Goal: Task Accomplishment & Management: Manage account settings

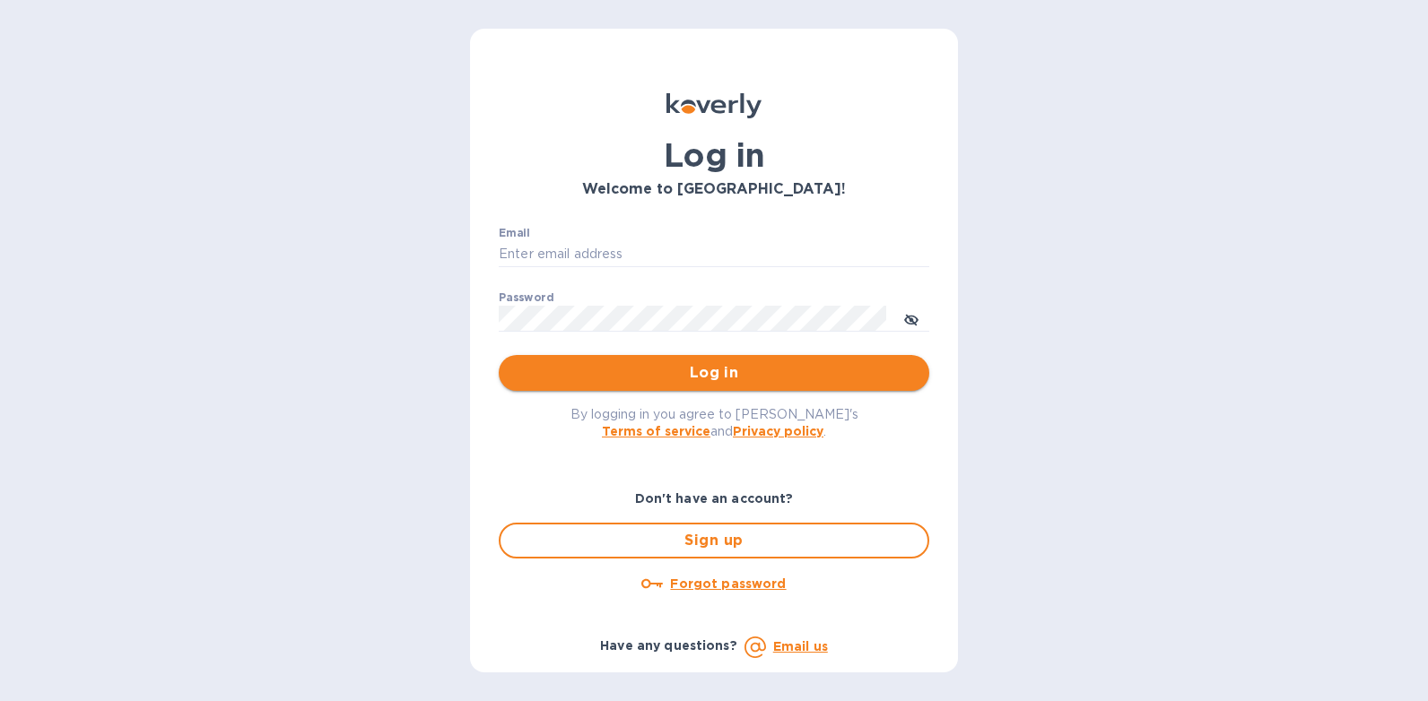
type input "[PERSON_NAME][EMAIL_ADDRESS][DOMAIN_NAME]"
click at [737, 378] on span "Log in" at bounding box center [714, 373] width 402 height 22
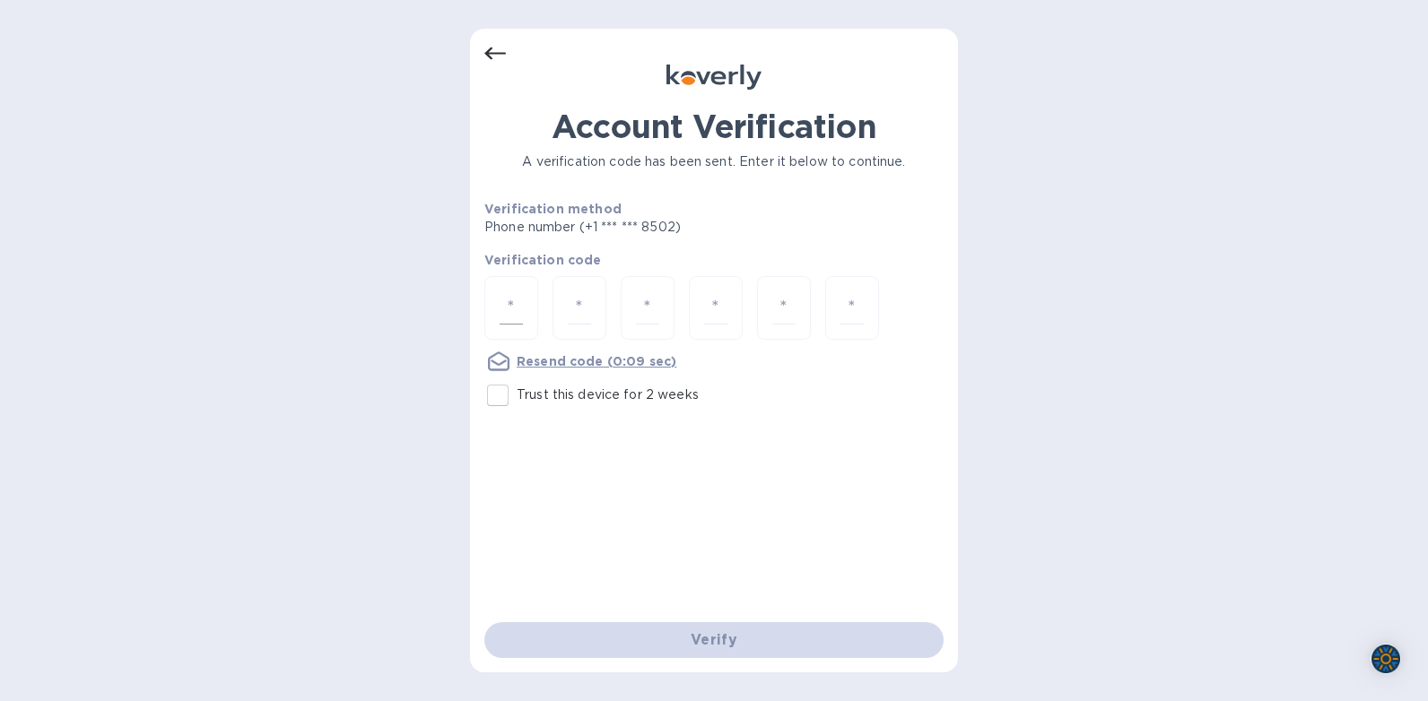
click at [493, 302] on div at bounding box center [511, 308] width 54 height 64
type input "3"
type input "8"
type input "5"
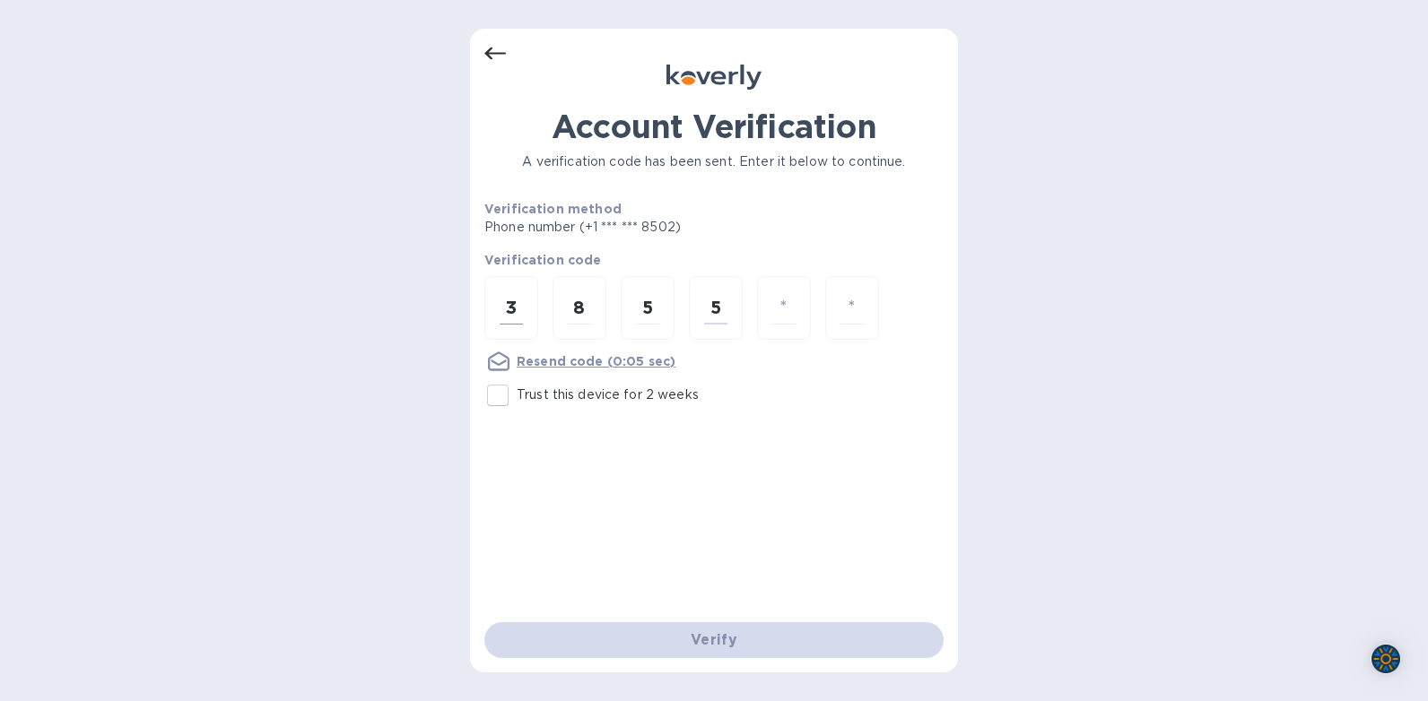
type input "5"
type input "4"
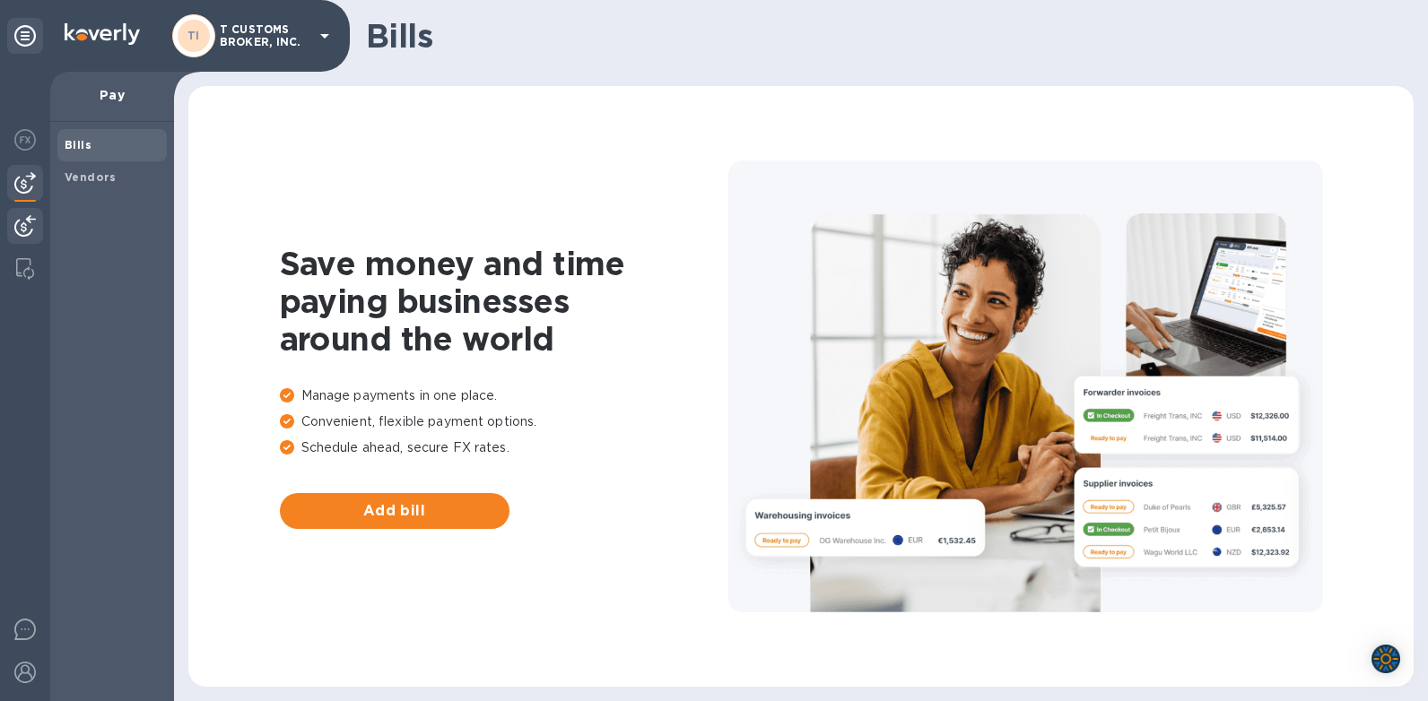
click at [22, 227] on img at bounding box center [25, 226] width 22 height 22
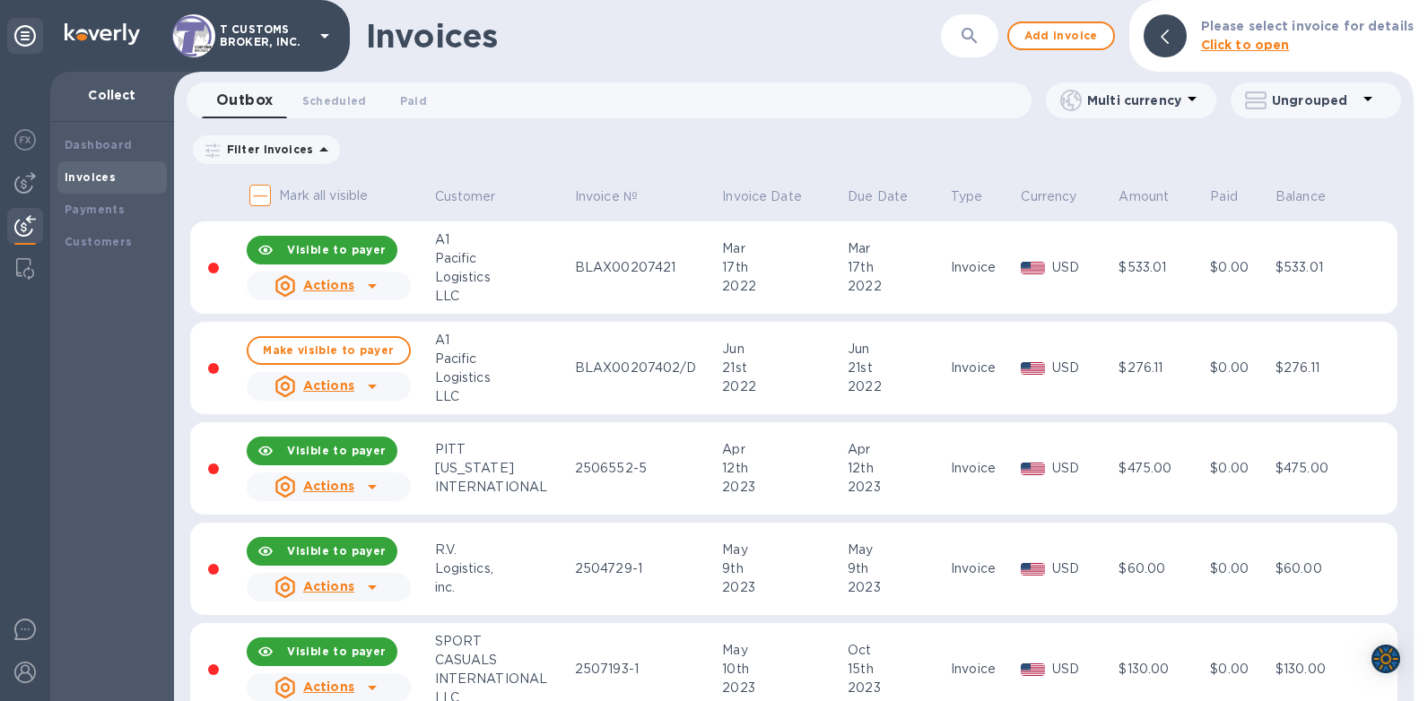
click at [974, 39] on icon "button" at bounding box center [968, 35] width 15 height 15
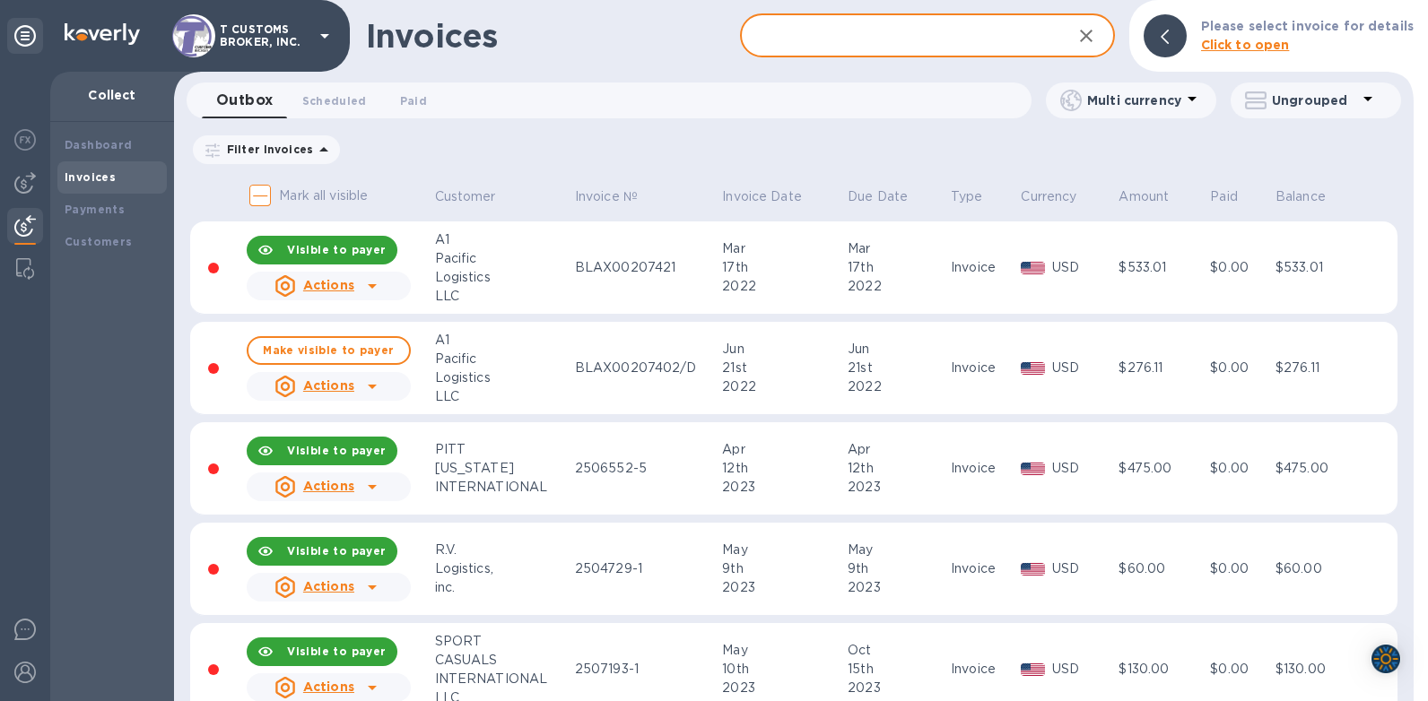
click at [844, 27] on input "text" at bounding box center [898, 36] width 317 height 44
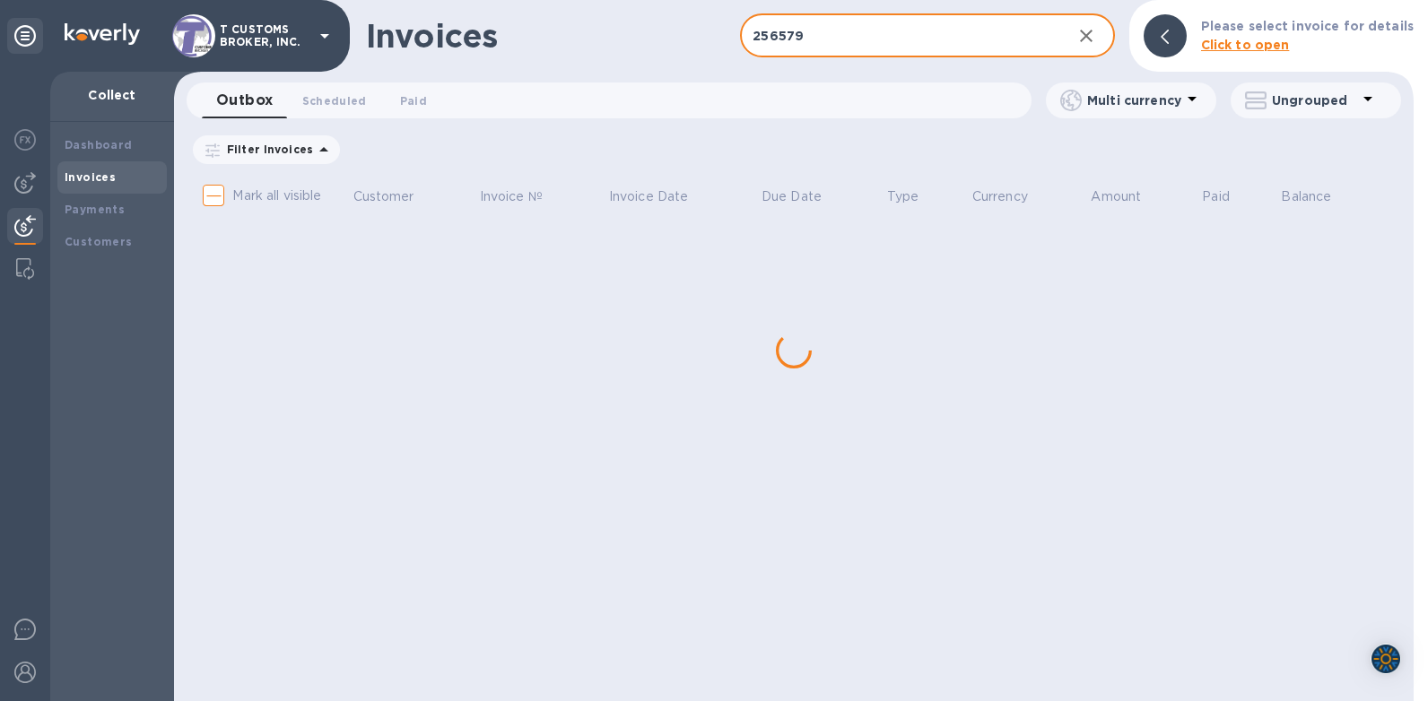
type input "2565794"
checkbox input "true"
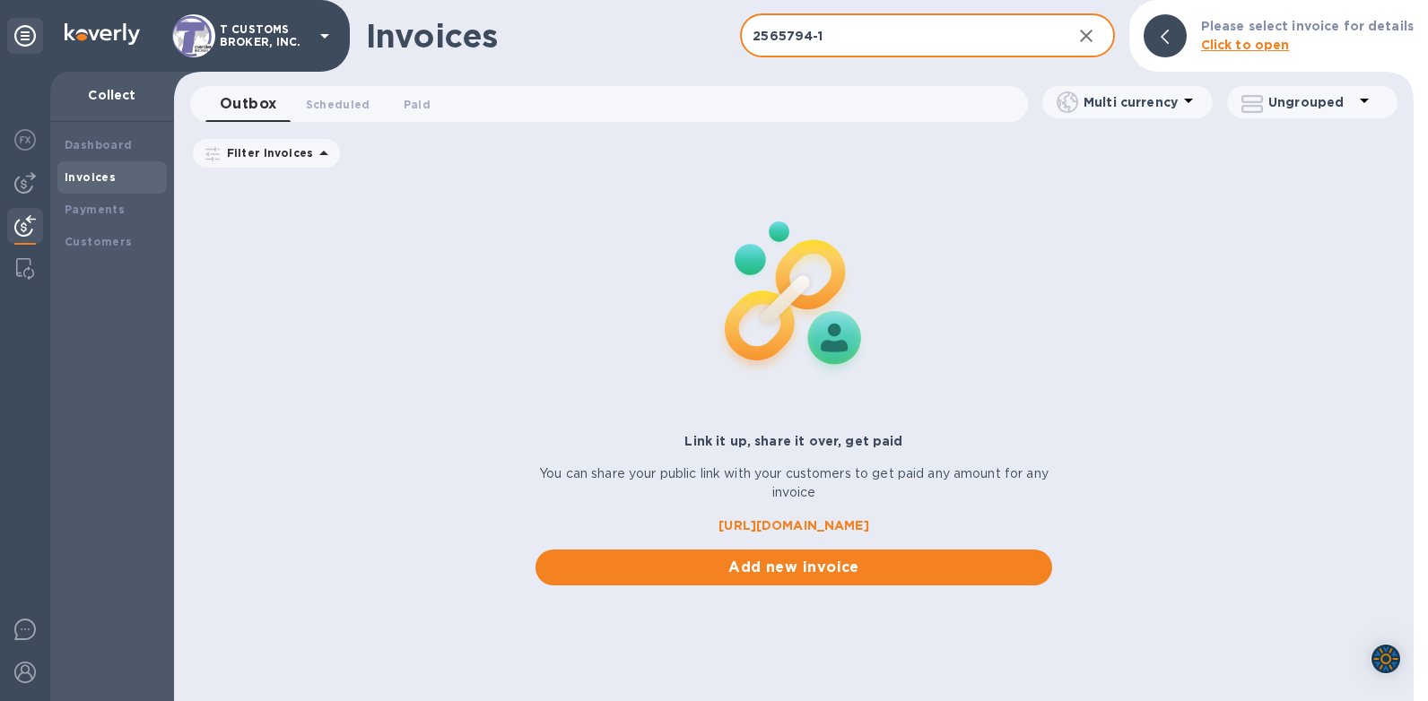
type input "2565794-1"
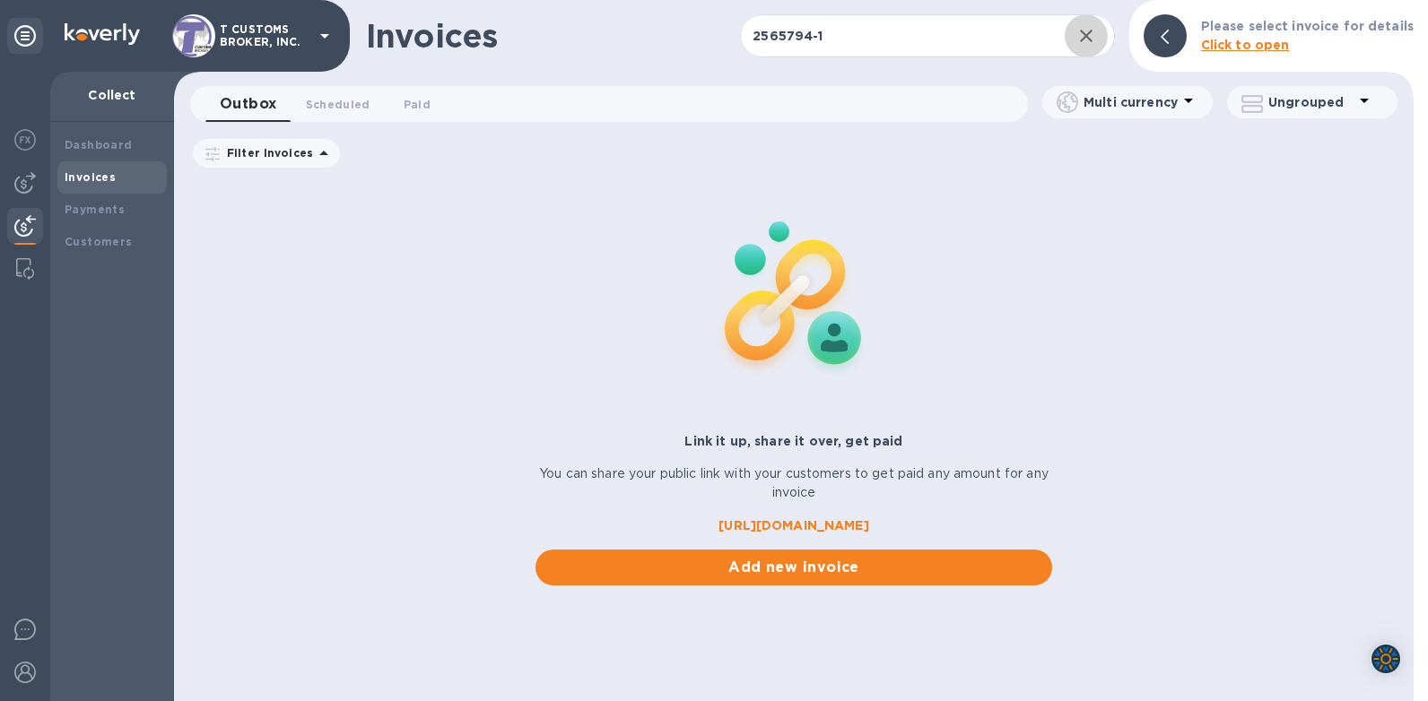
click at [860, 83] on div "Invoices 2565794-1 ​ Add invoice Please select invoice for details Click to ope…" at bounding box center [793, 350] width 1239 height 701
click at [370, 248] on div "Link it up, share it over, get paid You can share your public link with your cu…" at bounding box center [793, 382] width 1239 height 408
click at [770, 569] on span "Add new invoice" at bounding box center [794, 568] width 488 height 22
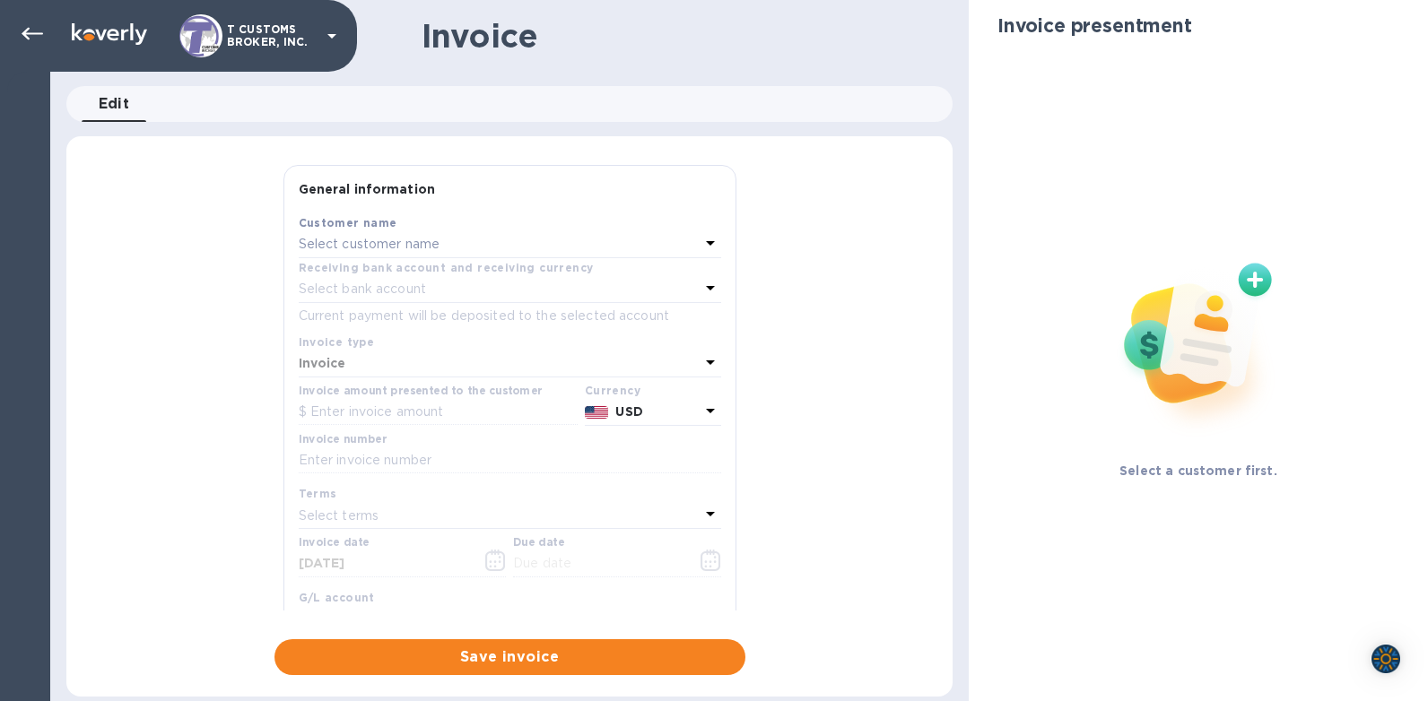
click at [410, 241] on p "Select customer name" at bounding box center [370, 244] width 142 height 19
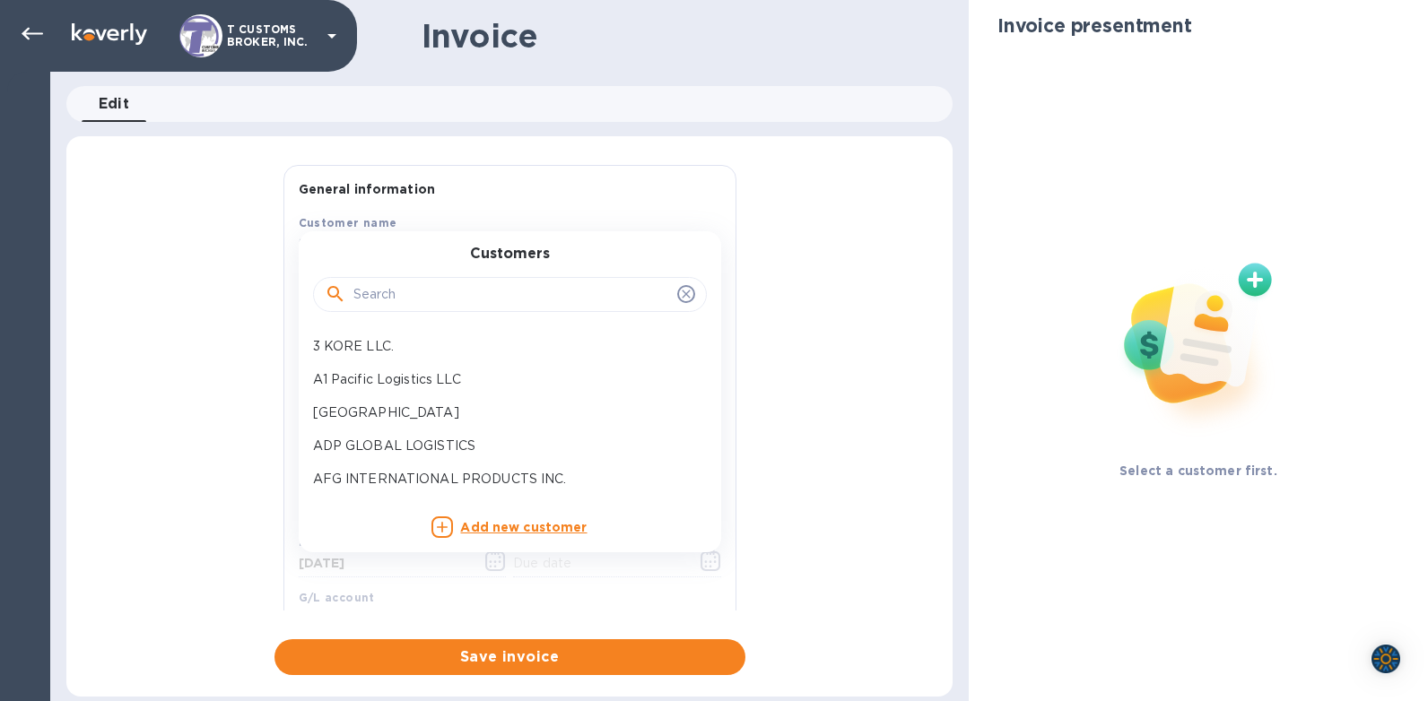
click at [368, 294] on input "text" at bounding box center [511, 295] width 317 height 27
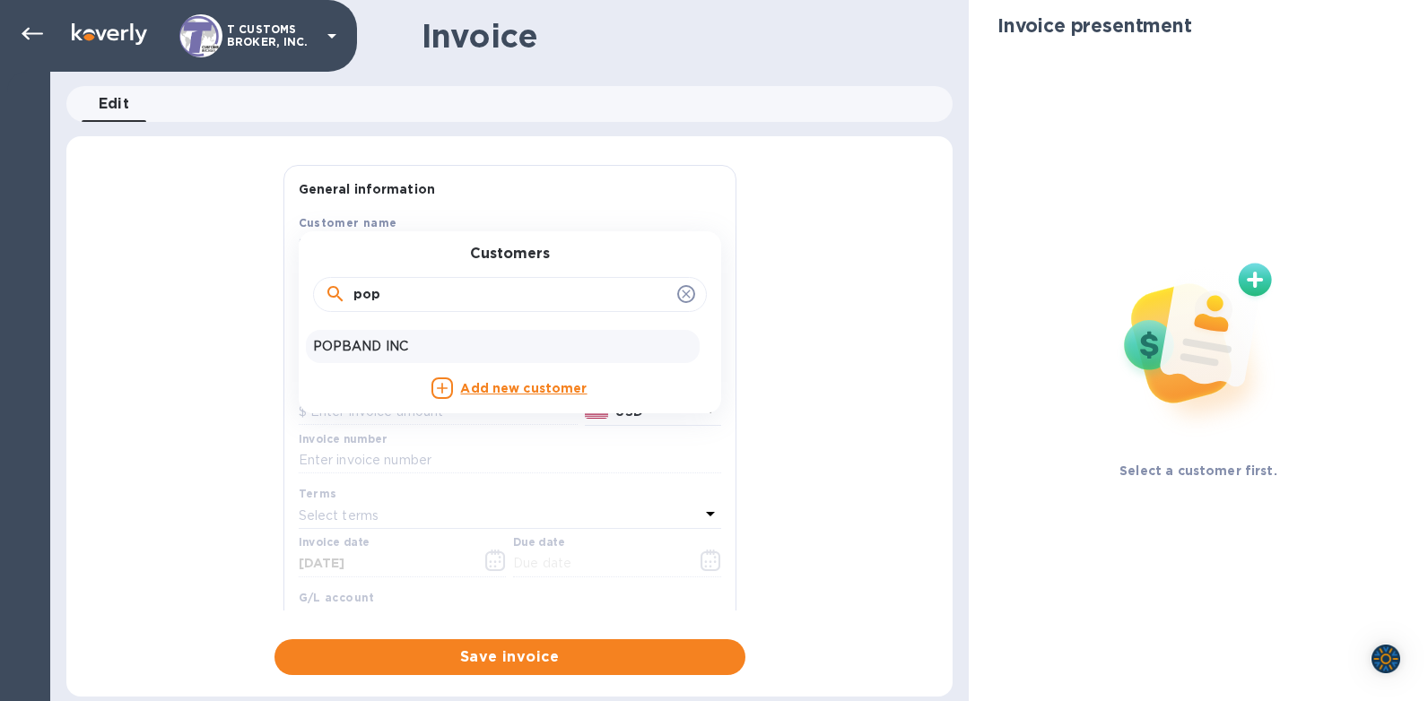
type input "pop"
click at [370, 350] on p "POPBAND INC" at bounding box center [502, 346] width 379 height 19
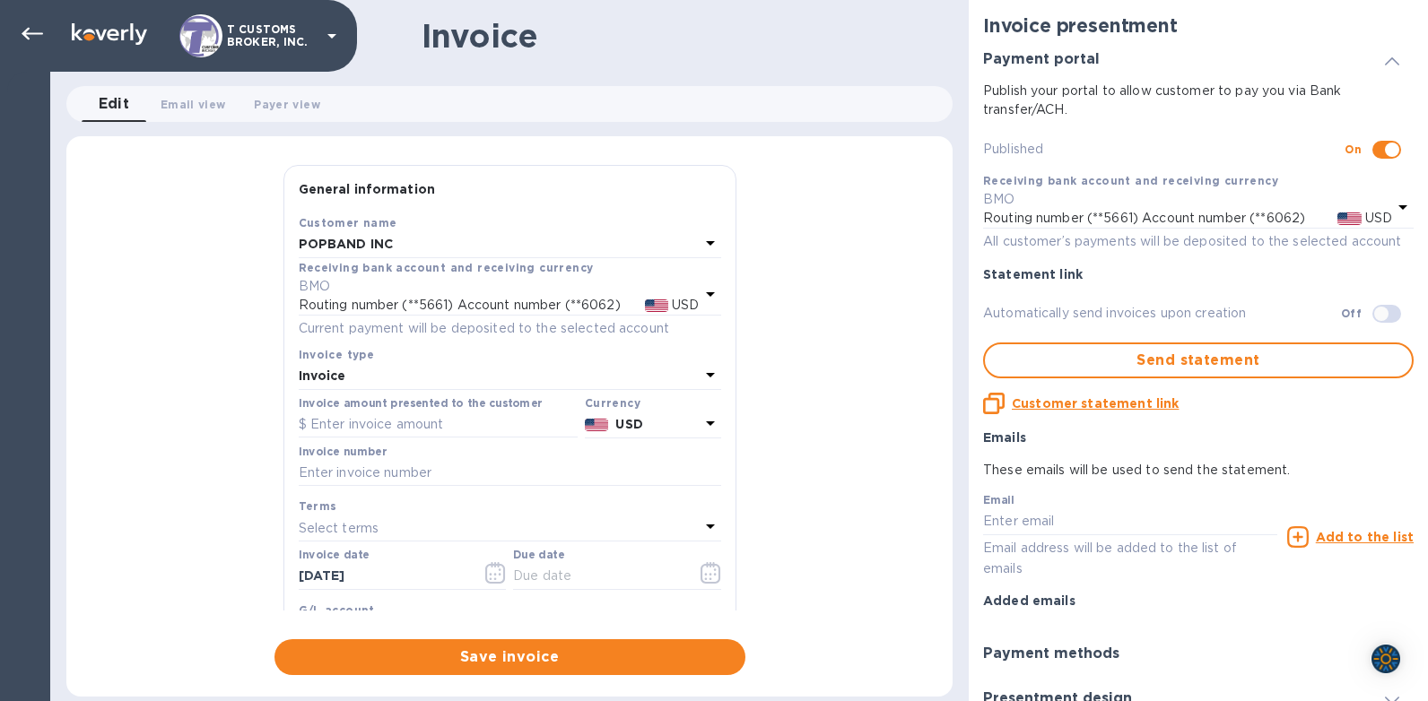
checkbox input "true"
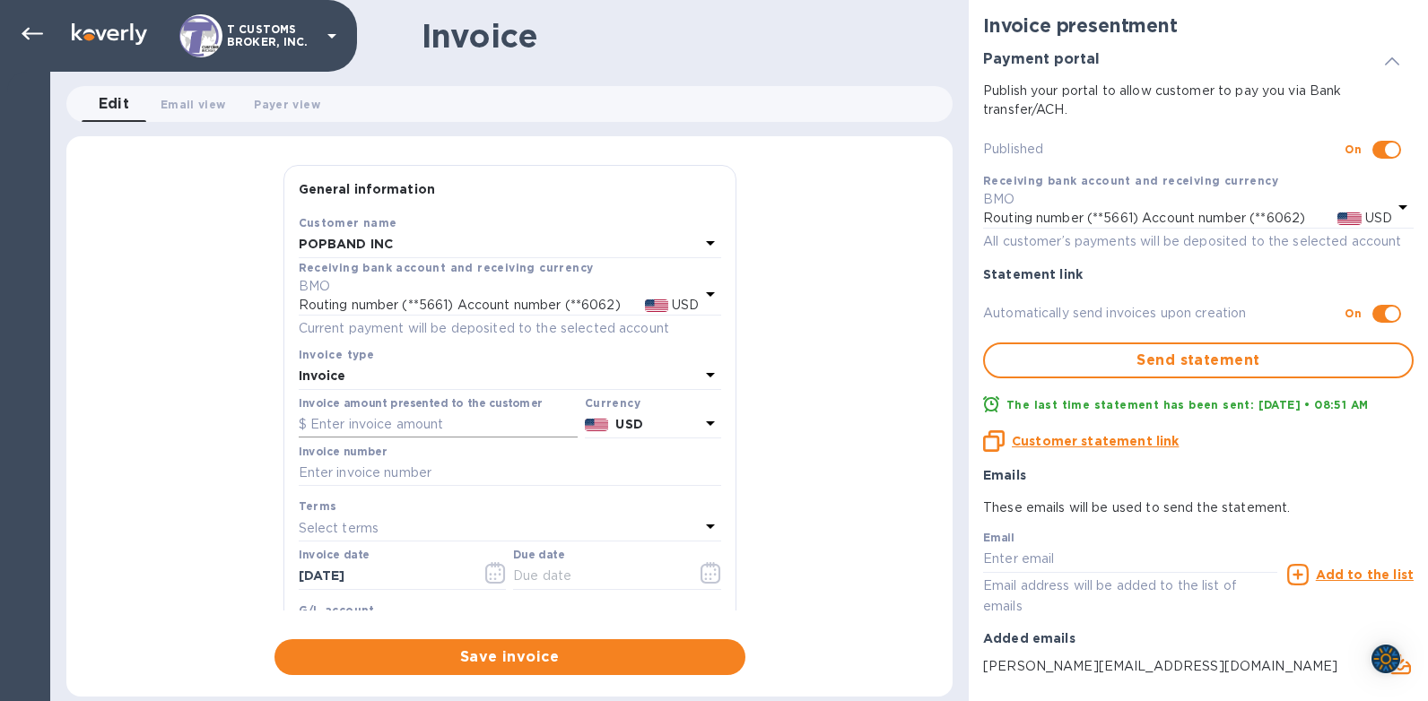
click at [338, 428] on input "text" at bounding box center [438, 425] width 279 height 27
click at [339, 420] on input "text" at bounding box center [438, 425] width 279 height 27
type input "110.00"
click at [407, 473] on input "text" at bounding box center [510, 473] width 422 height 27
type input "2565794-1"
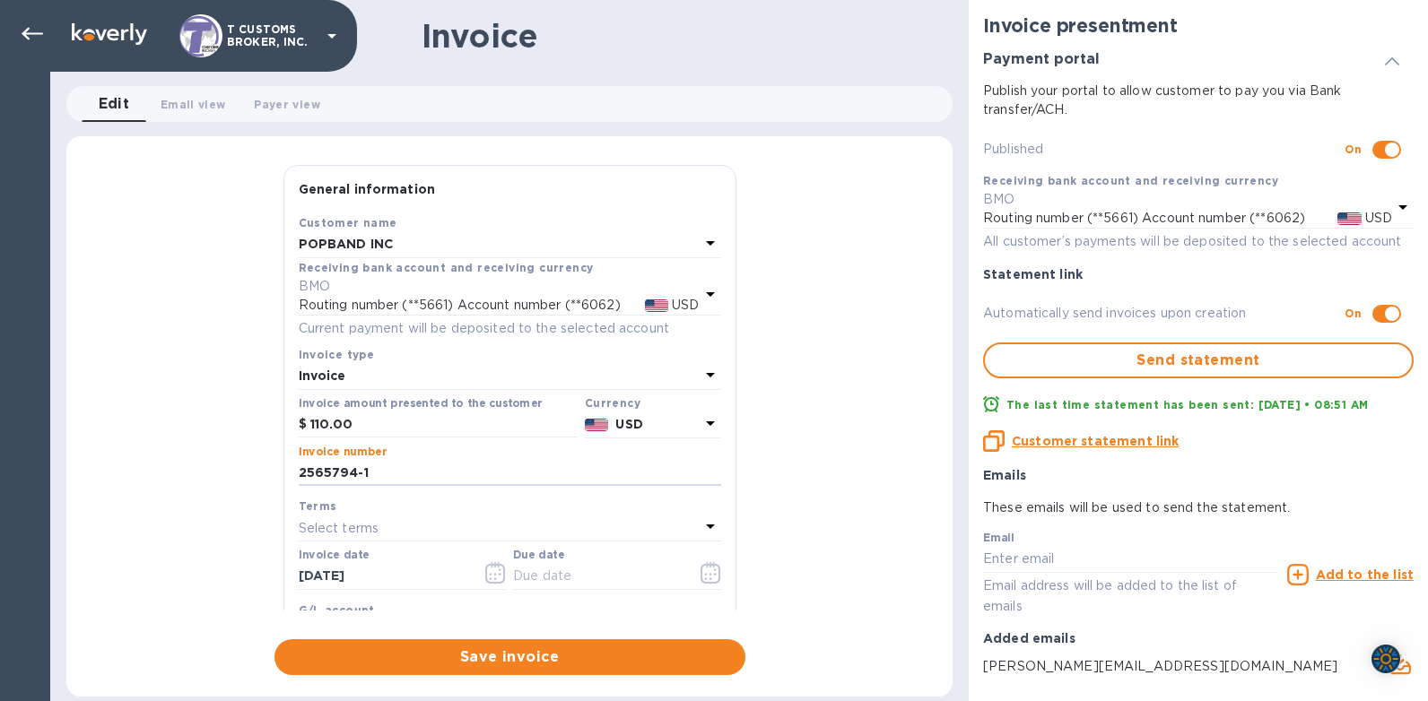
click at [394, 516] on div "Select terms" at bounding box center [499, 528] width 401 height 25
click at [369, 473] on input "2565794-1" at bounding box center [510, 473] width 422 height 27
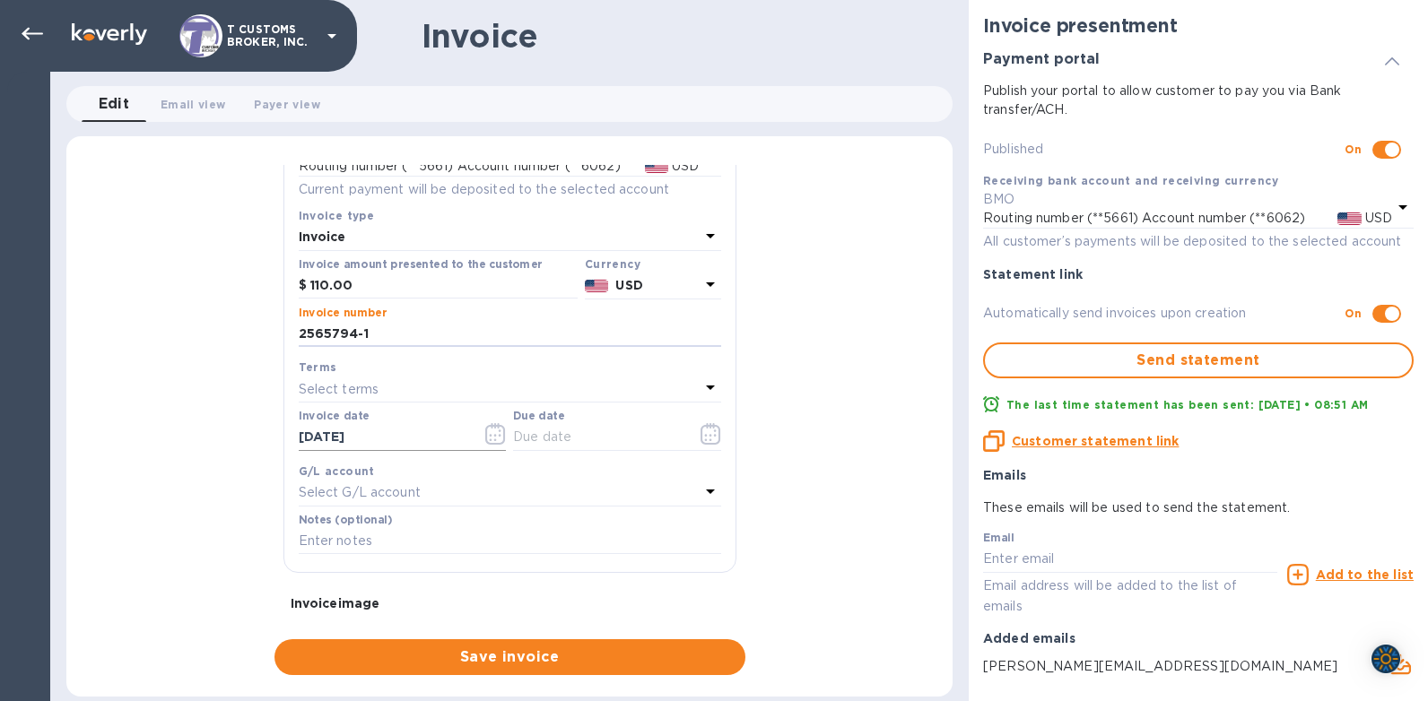
scroll to position [269, 0]
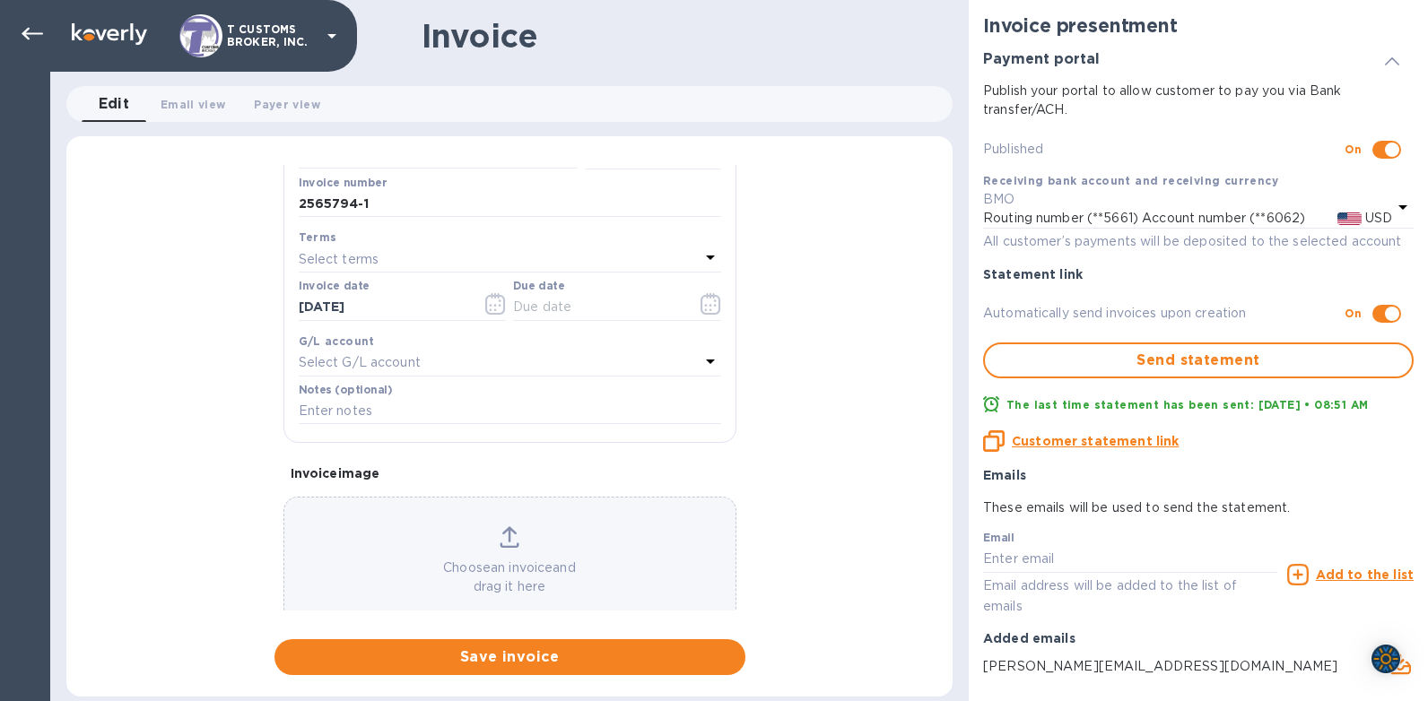
click at [900, 538] on div "General information Save Customer name POPBAND INC Receiving bank account and r…" at bounding box center [509, 420] width 886 height 510
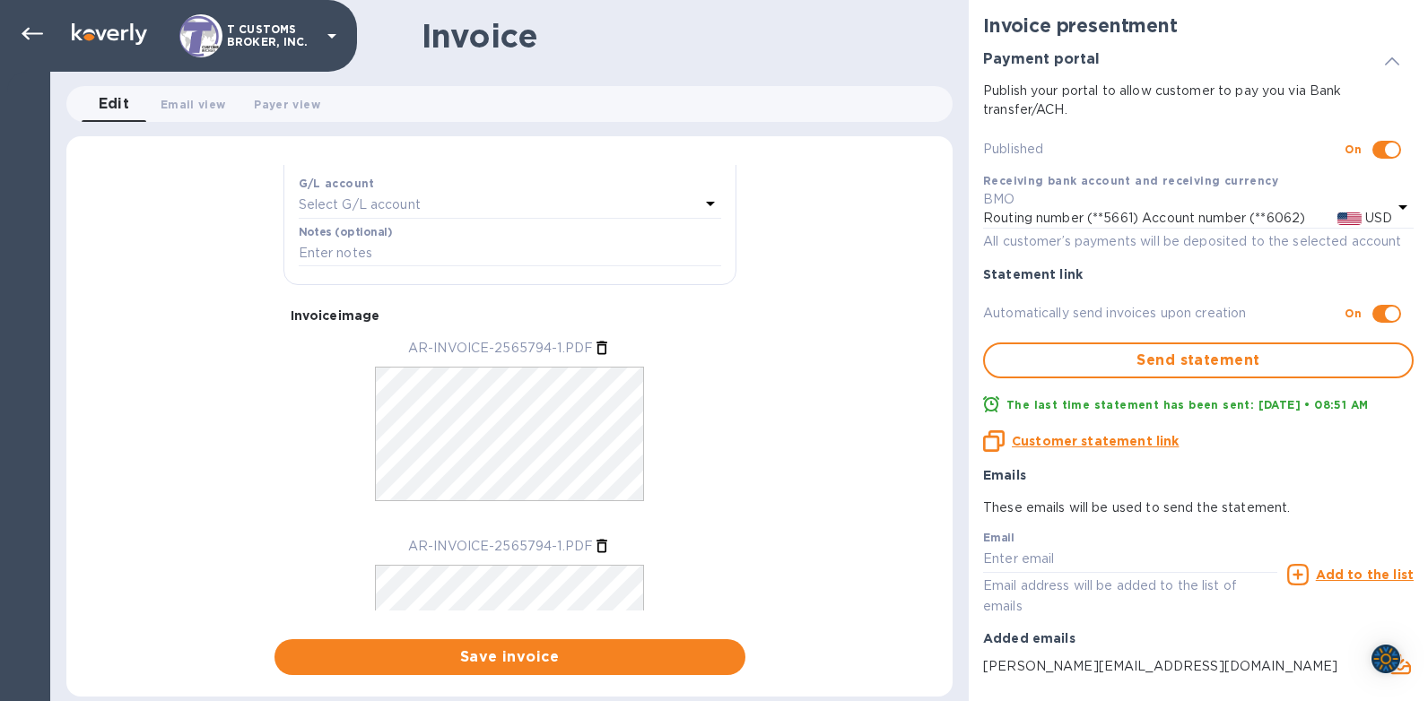
scroll to position [469, 0]
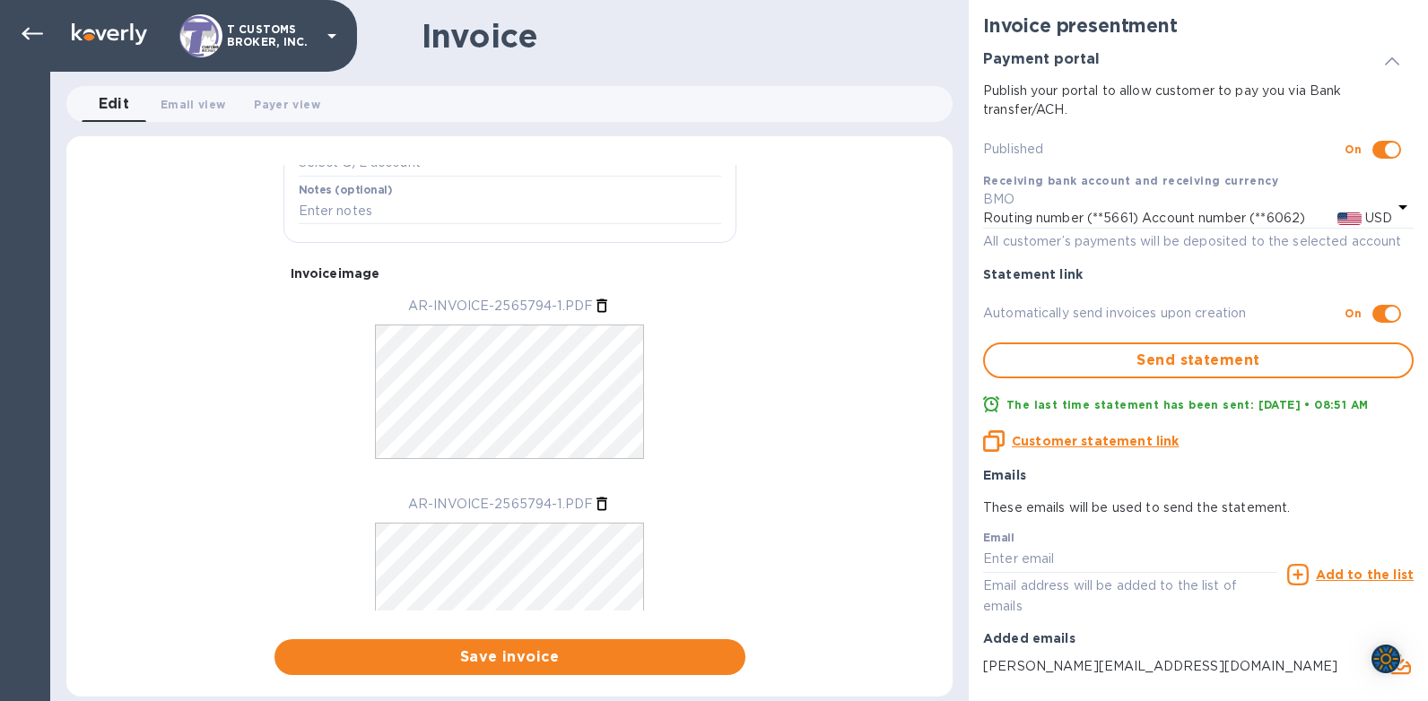
click at [596, 502] on icon at bounding box center [602, 504] width 18 height 18
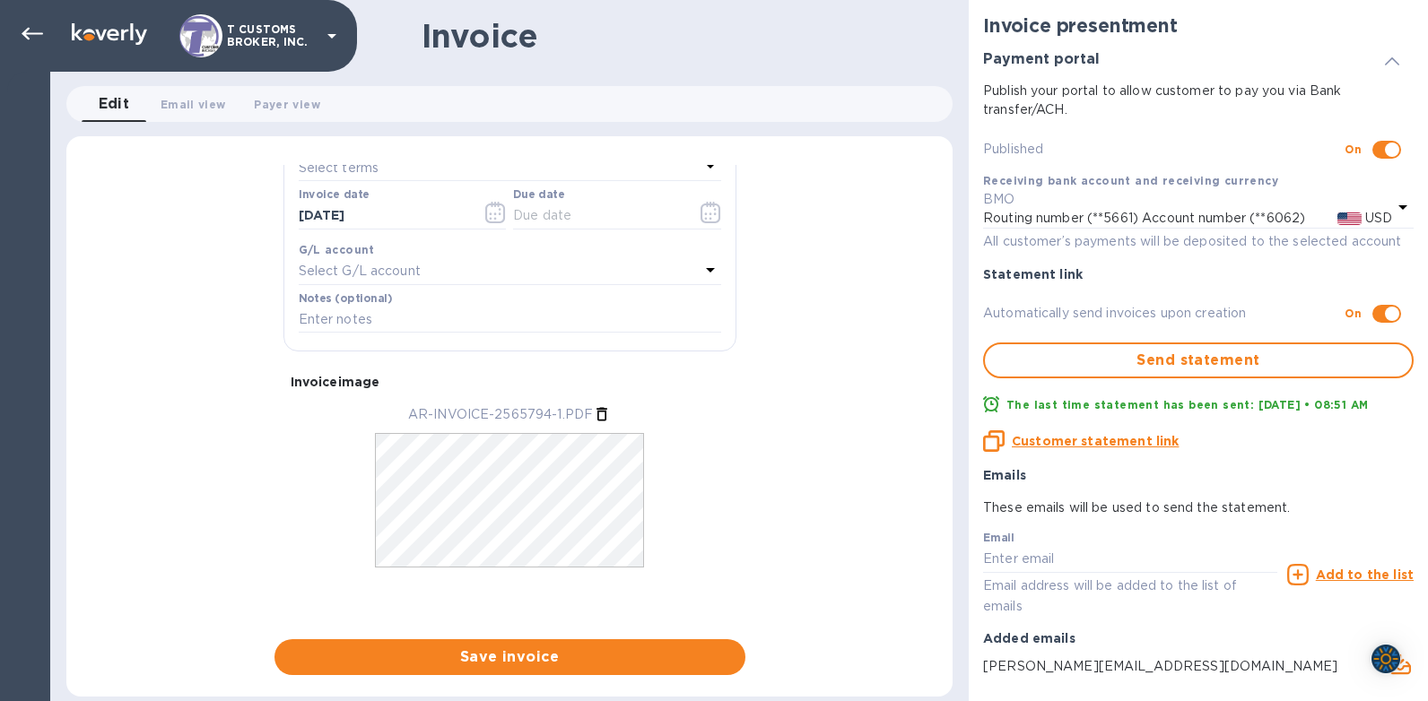
scroll to position [360, 0]
click at [1197, 364] on span "Send statement" at bounding box center [1198, 361] width 398 height 22
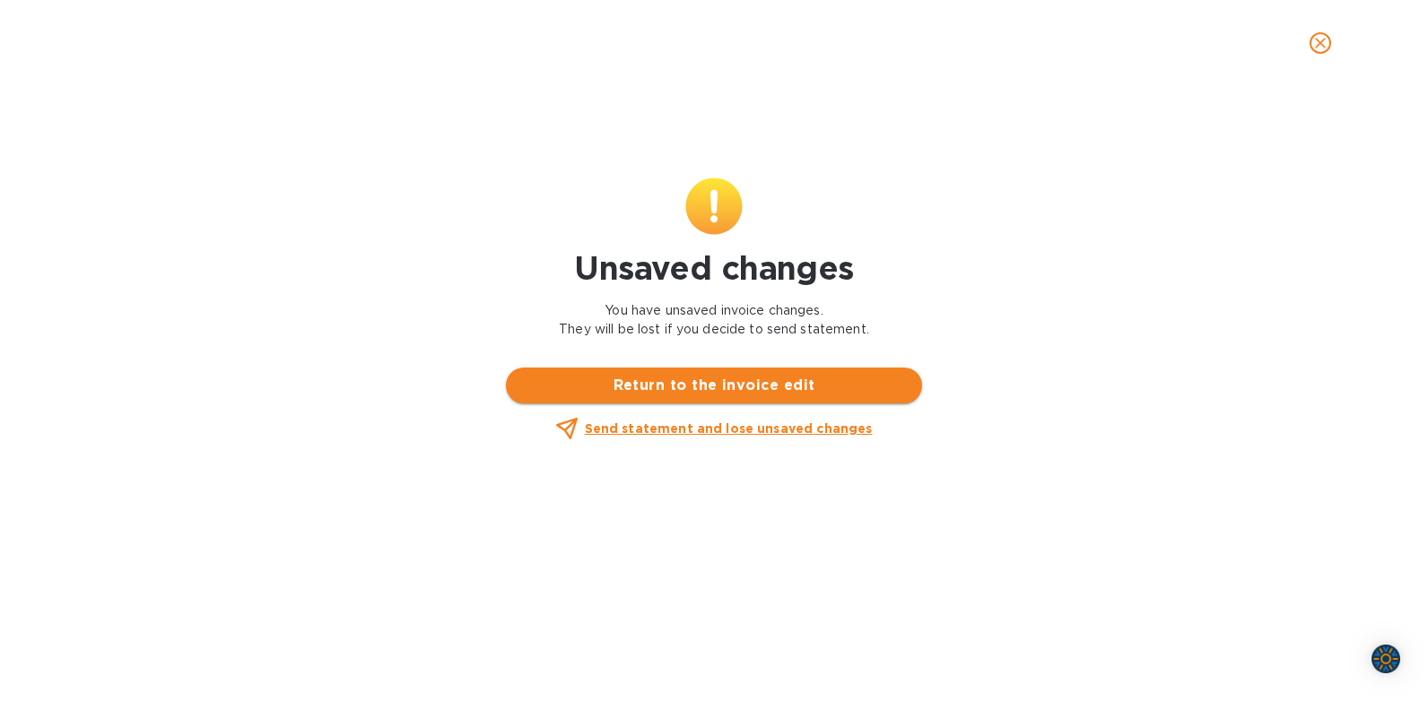
click at [711, 389] on span "Return to the invoice edit" at bounding box center [713, 386] width 387 height 22
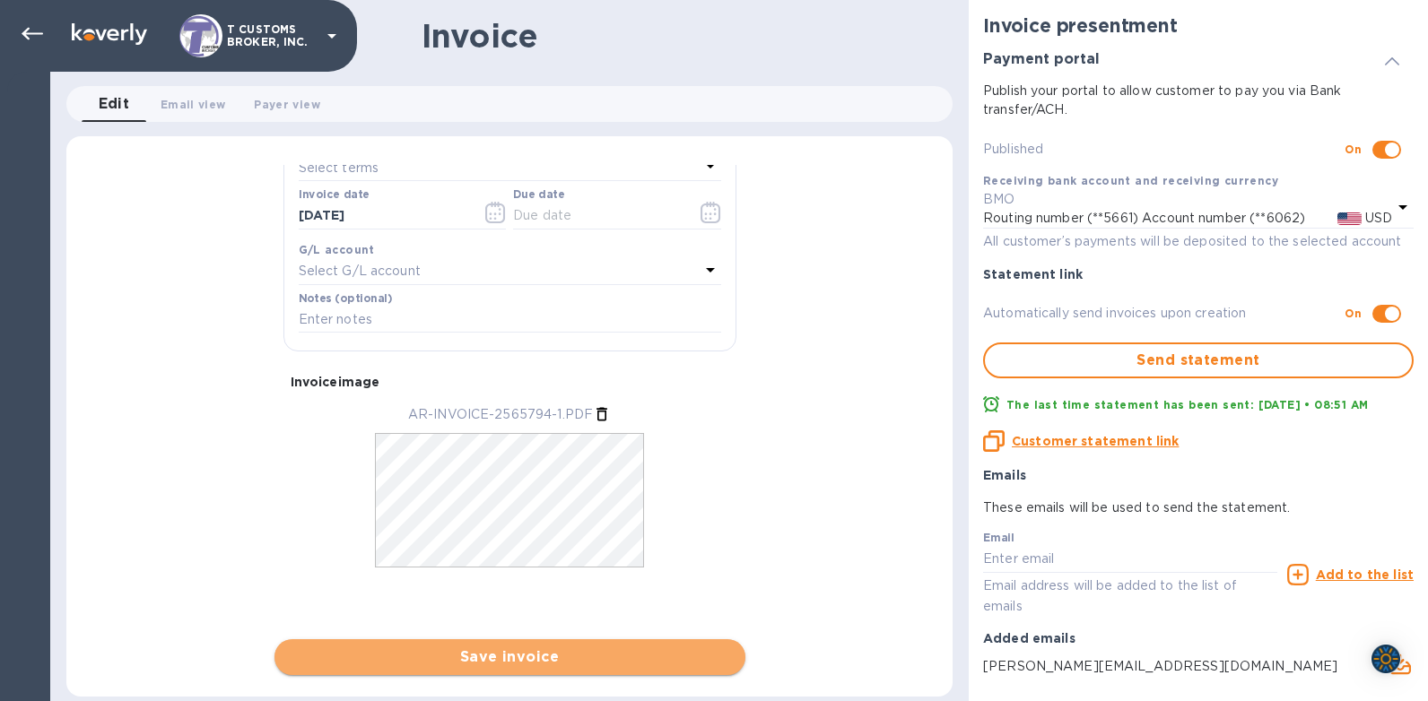
click at [487, 660] on span "Save invoice" at bounding box center [510, 658] width 442 height 22
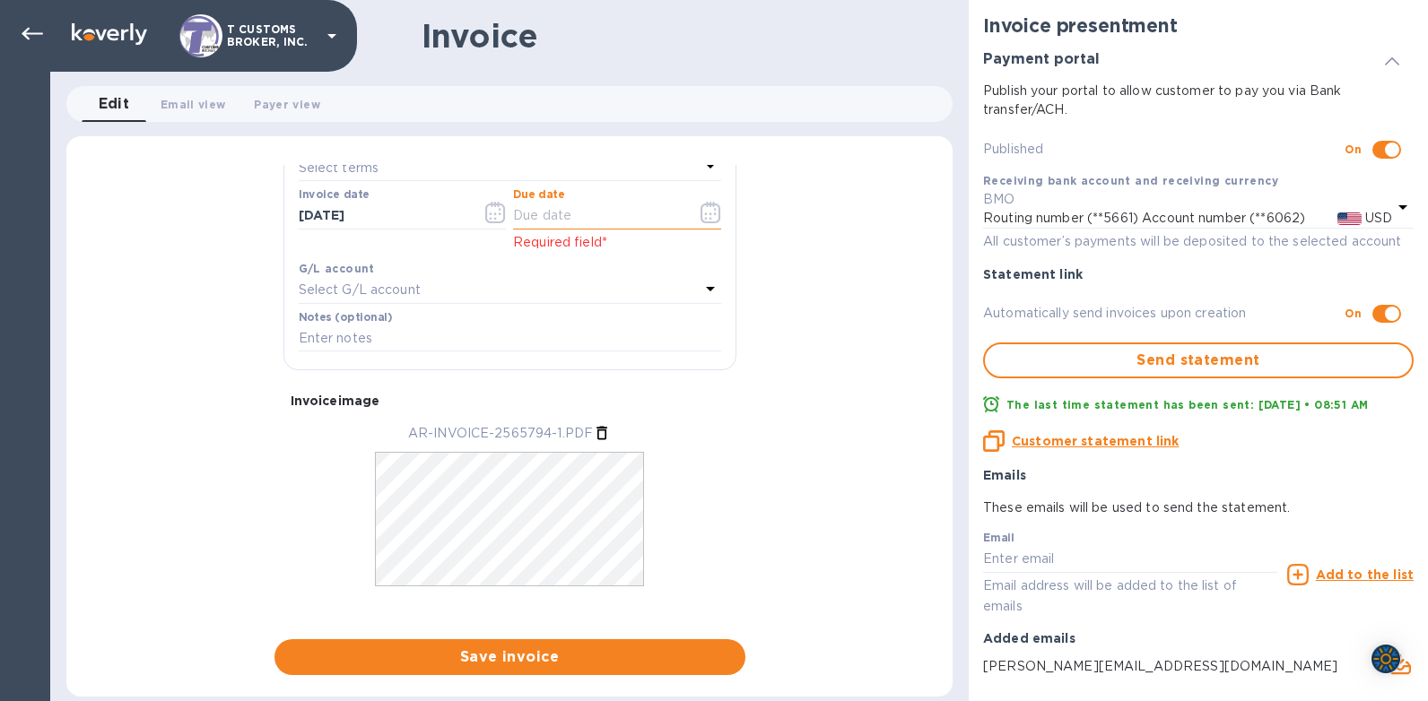
click at [518, 211] on input "text" at bounding box center [597, 216] width 169 height 27
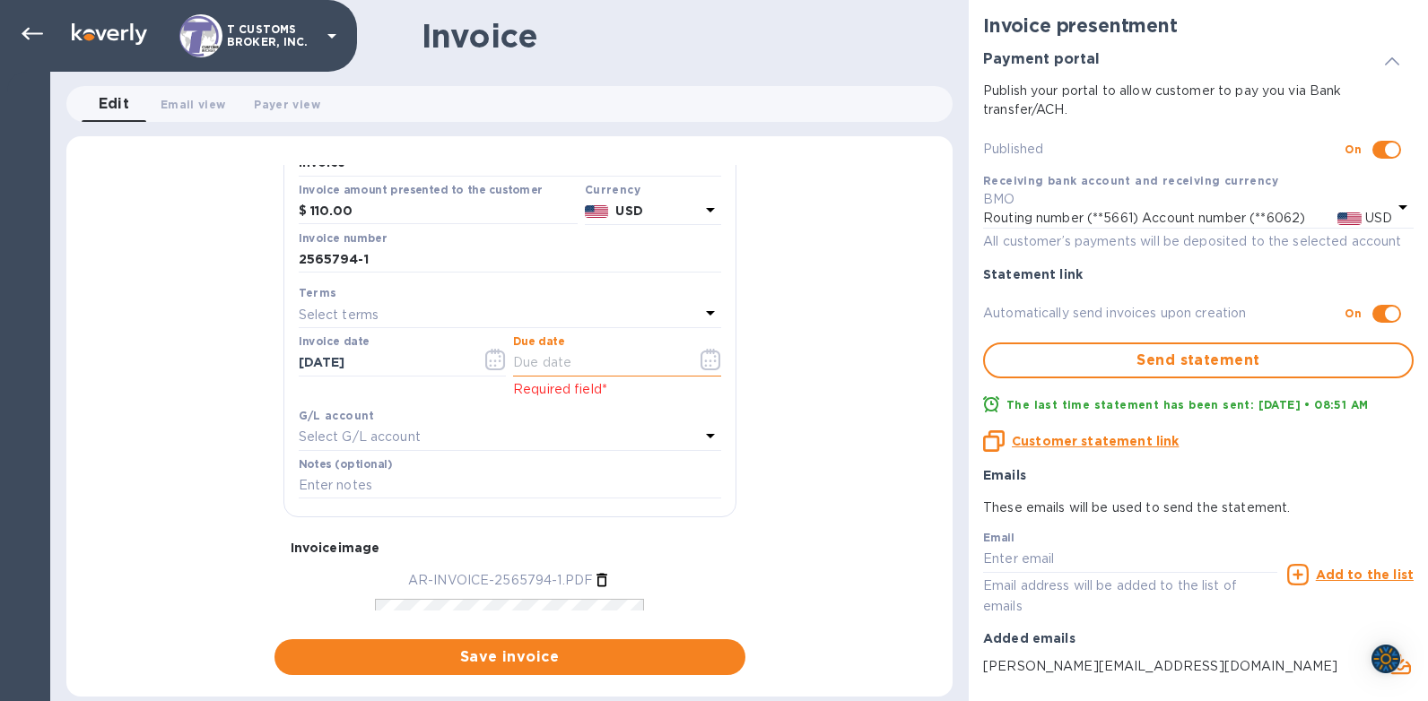
scroll to position [181, 0]
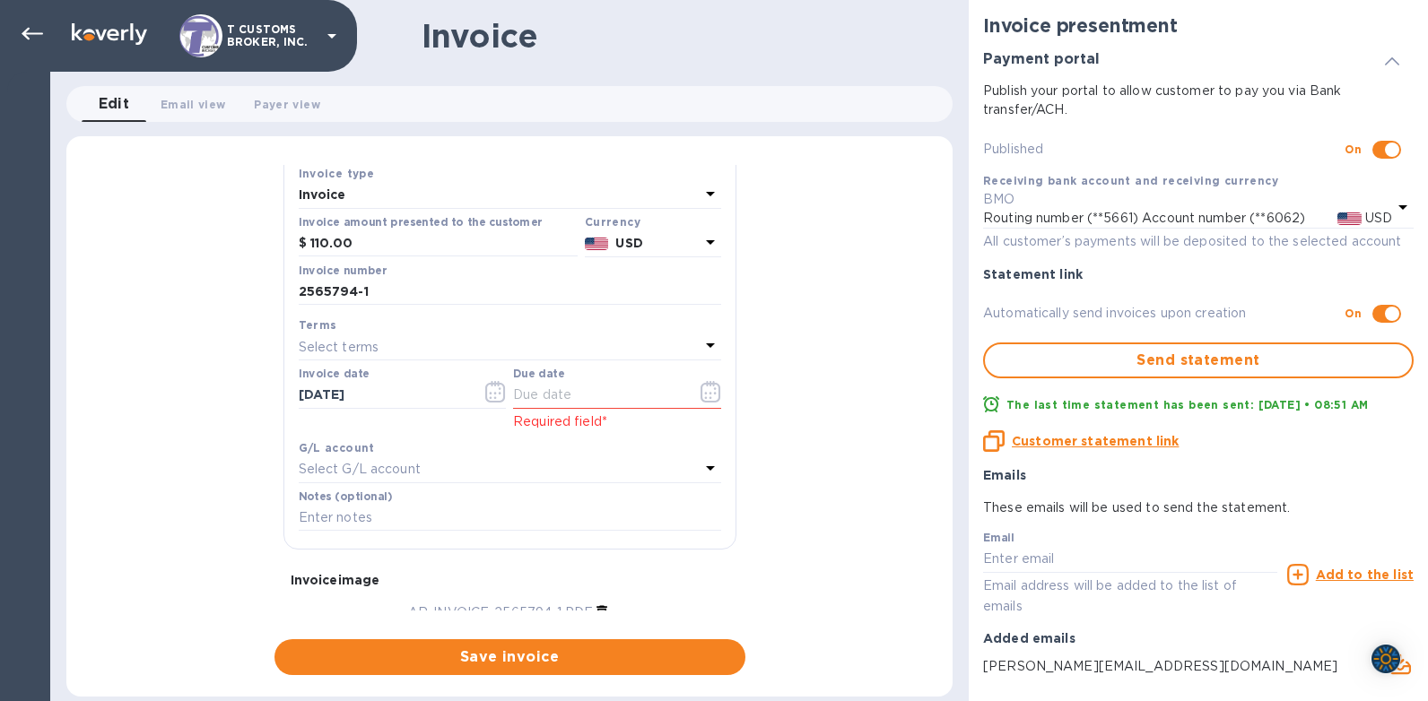
click at [337, 336] on div "Select terms" at bounding box center [499, 346] width 401 height 25
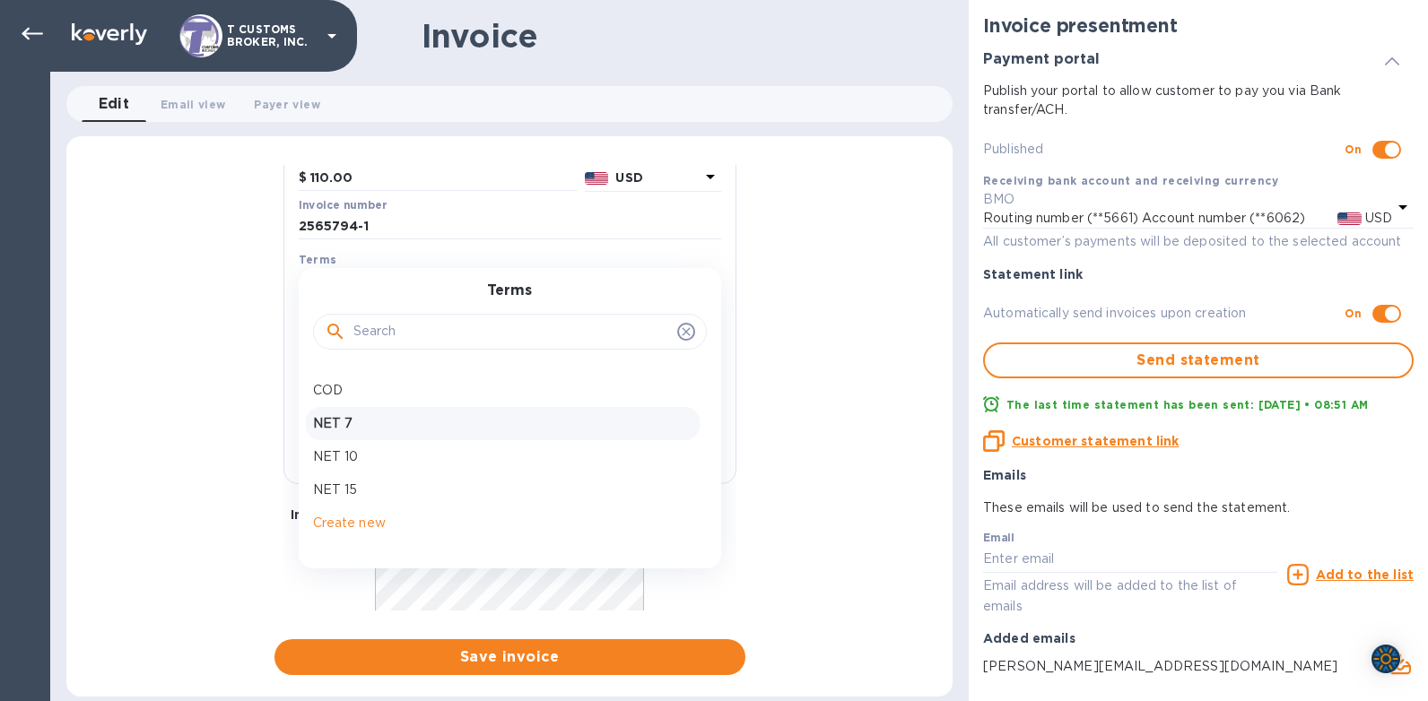
scroll to position [200, 0]
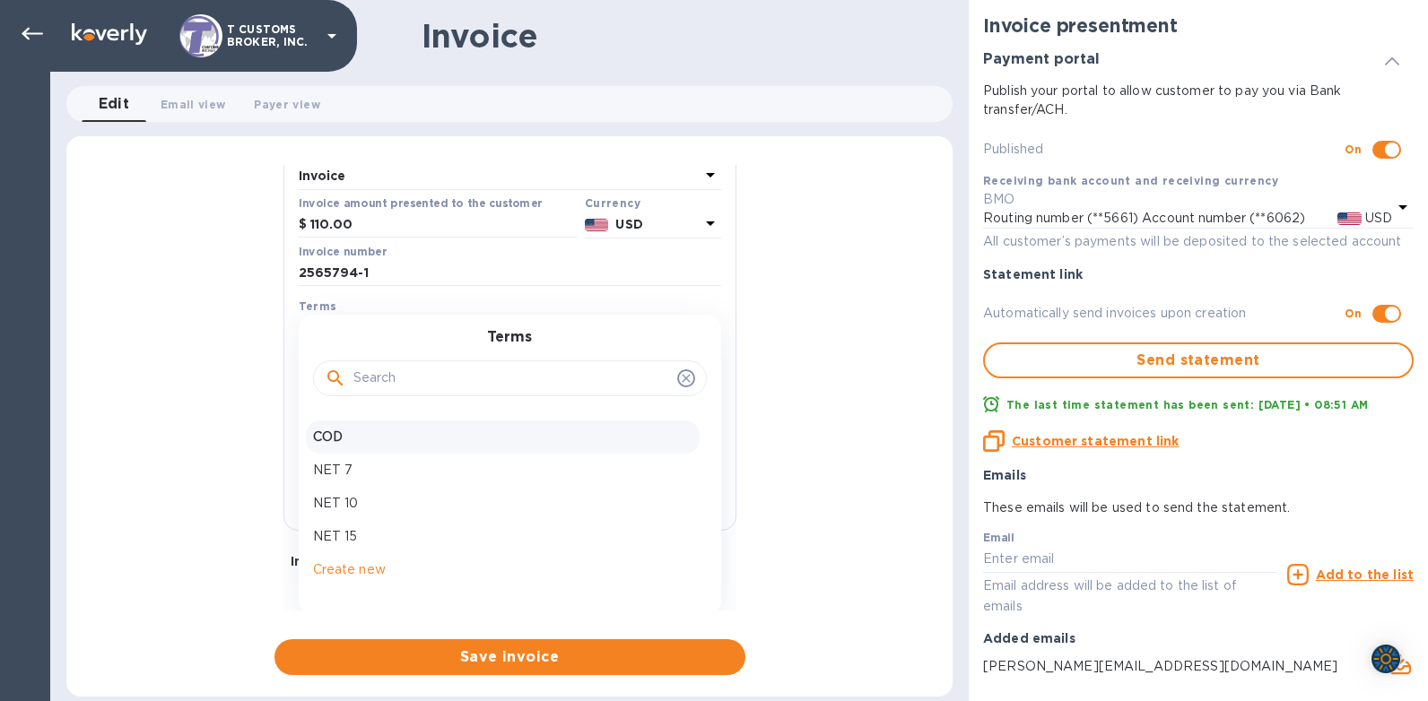
click at [337, 437] on p "COD" at bounding box center [502, 437] width 379 height 19
type input "[DATE]"
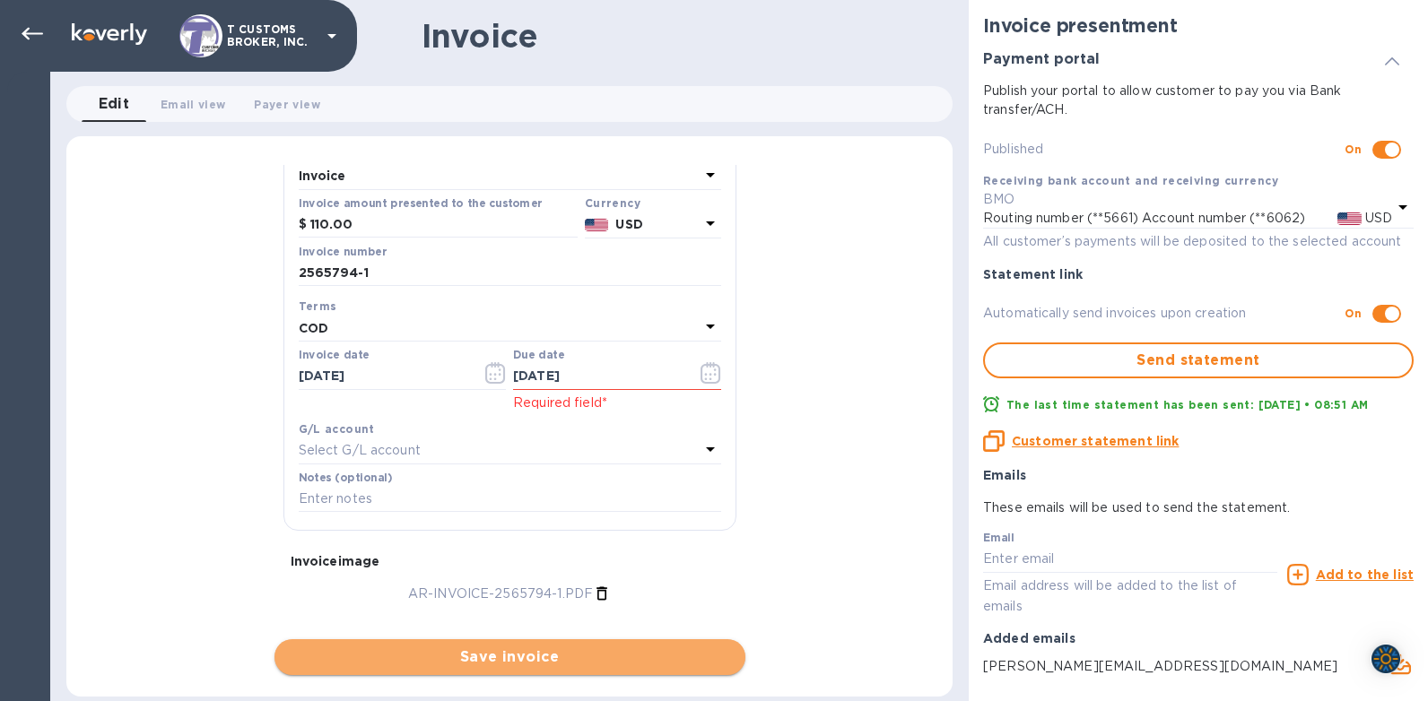
click at [498, 653] on span "Save invoice" at bounding box center [510, 658] width 442 height 22
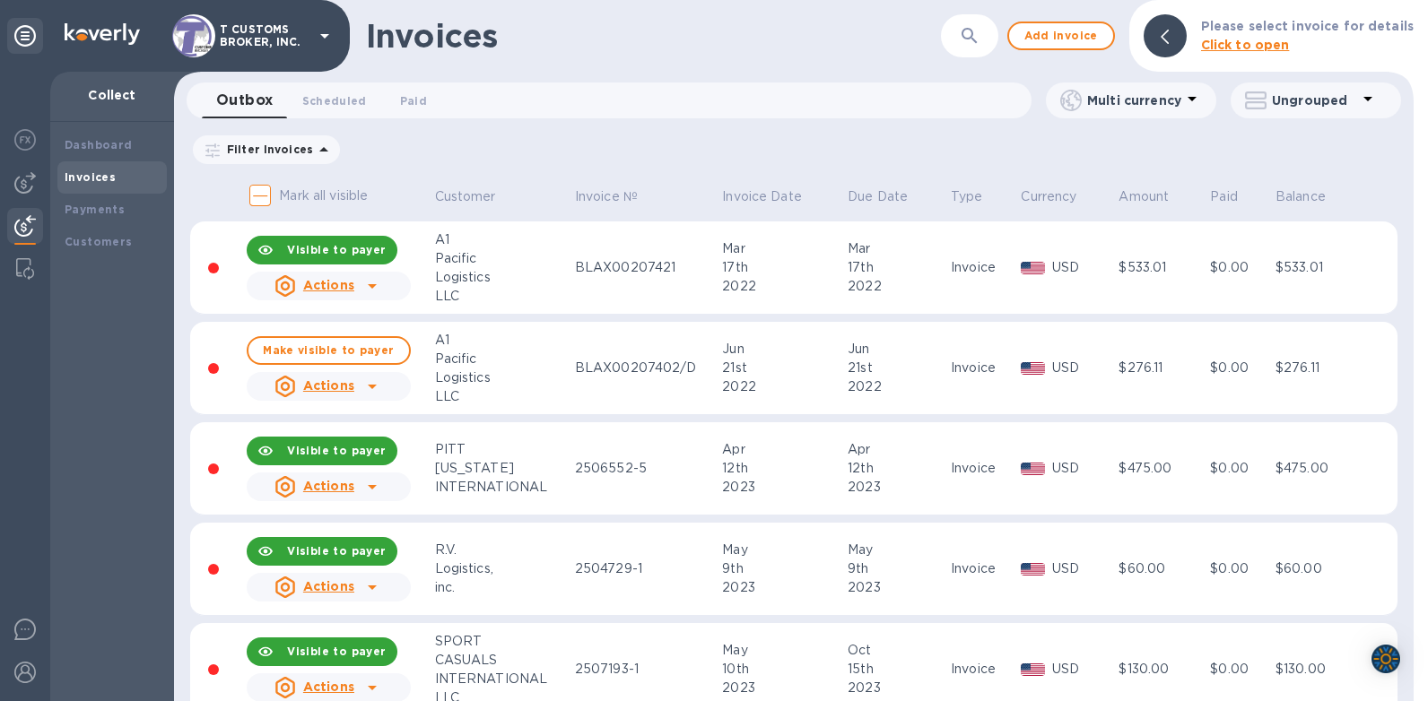
click at [980, 36] on icon "button" at bounding box center [970, 36] width 22 height 22
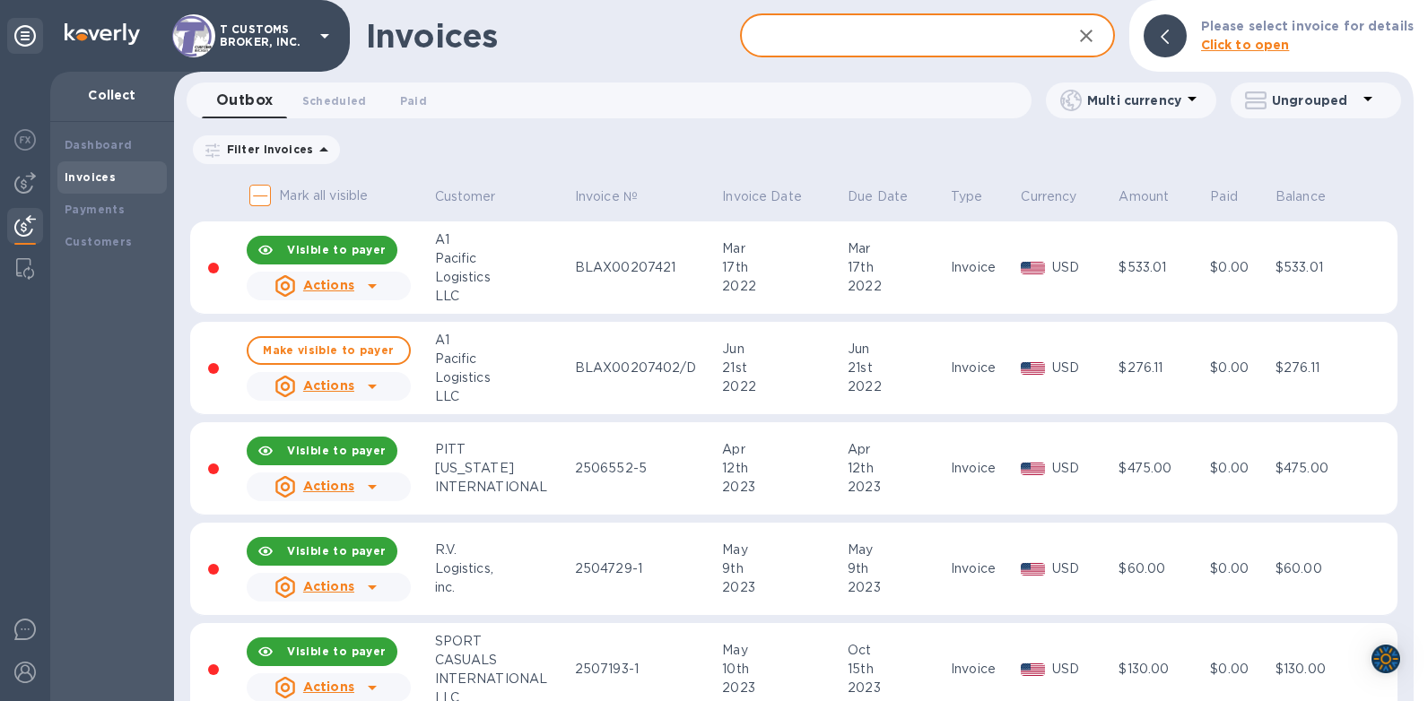
click at [890, 42] on input "text" at bounding box center [898, 36] width 317 height 44
type input "2565794"
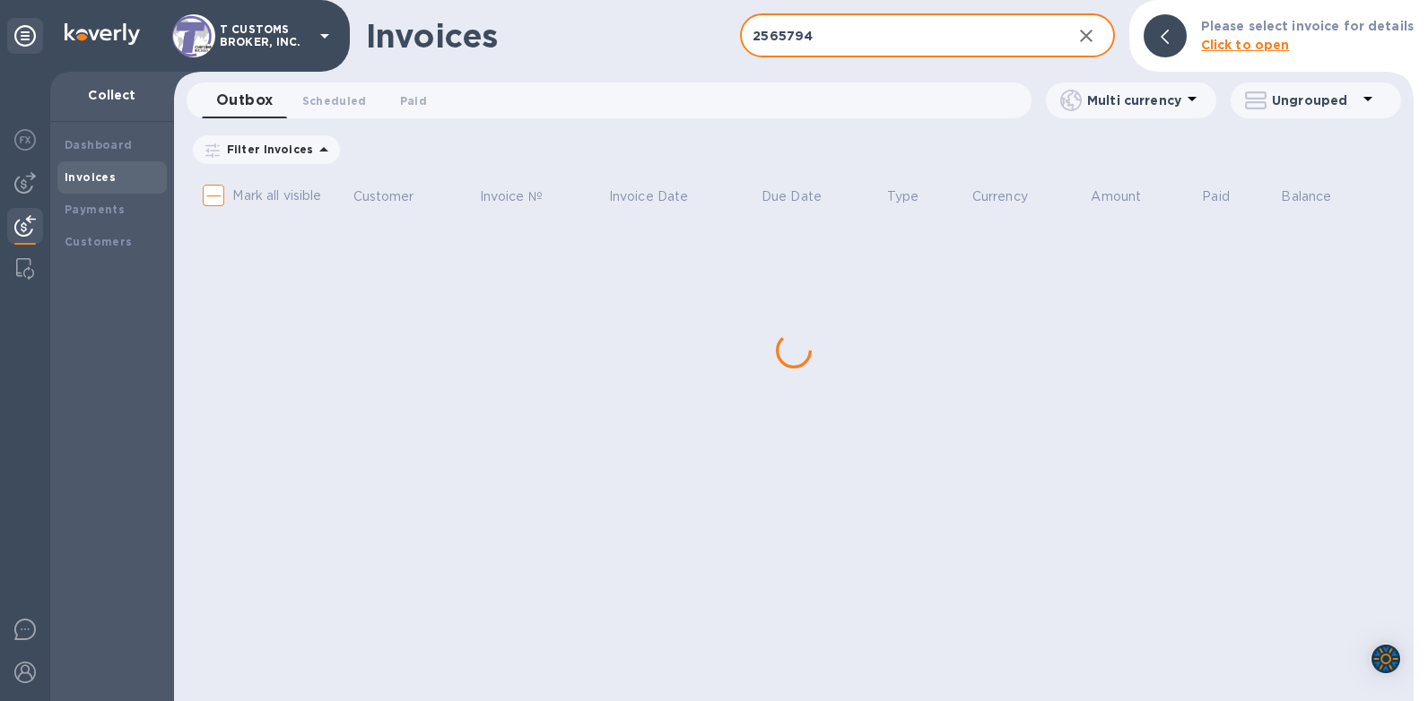
checkbox input "true"
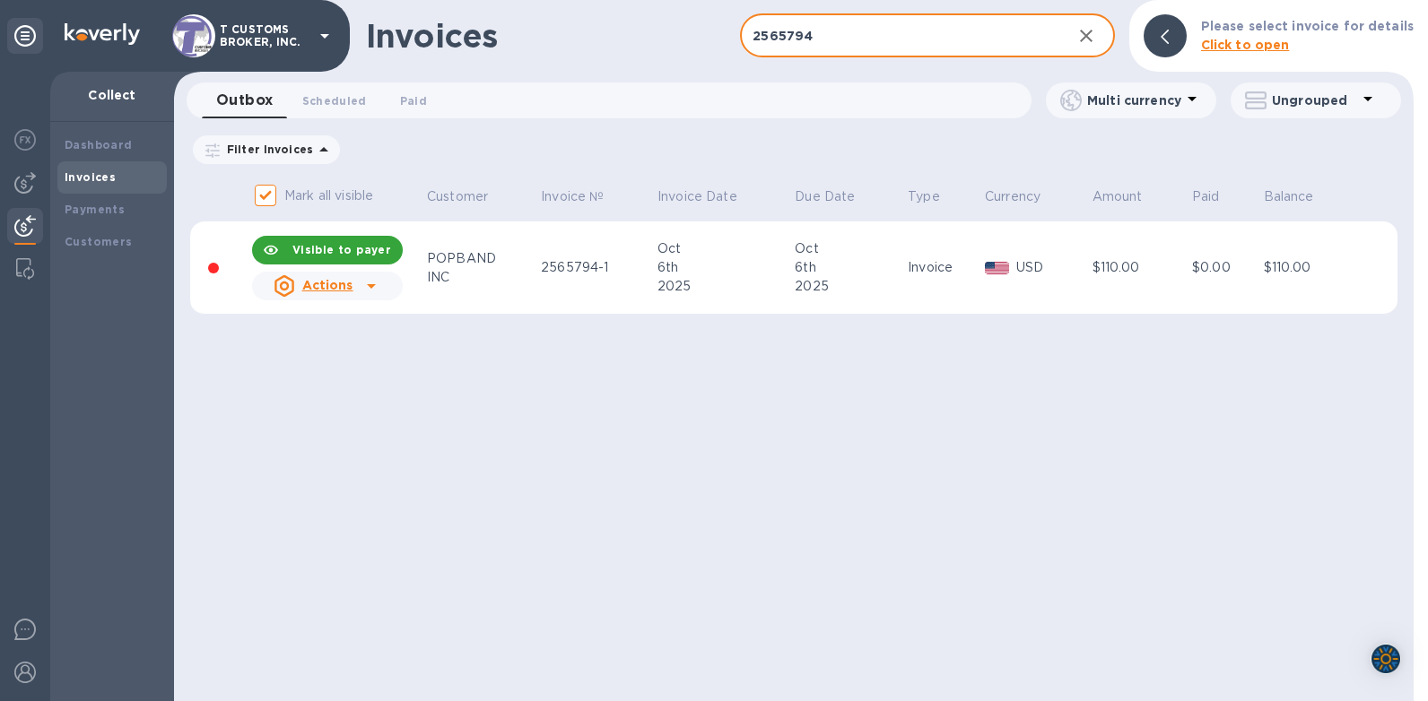
type input "2565794"
click at [357, 287] on div at bounding box center [371, 286] width 29 height 29
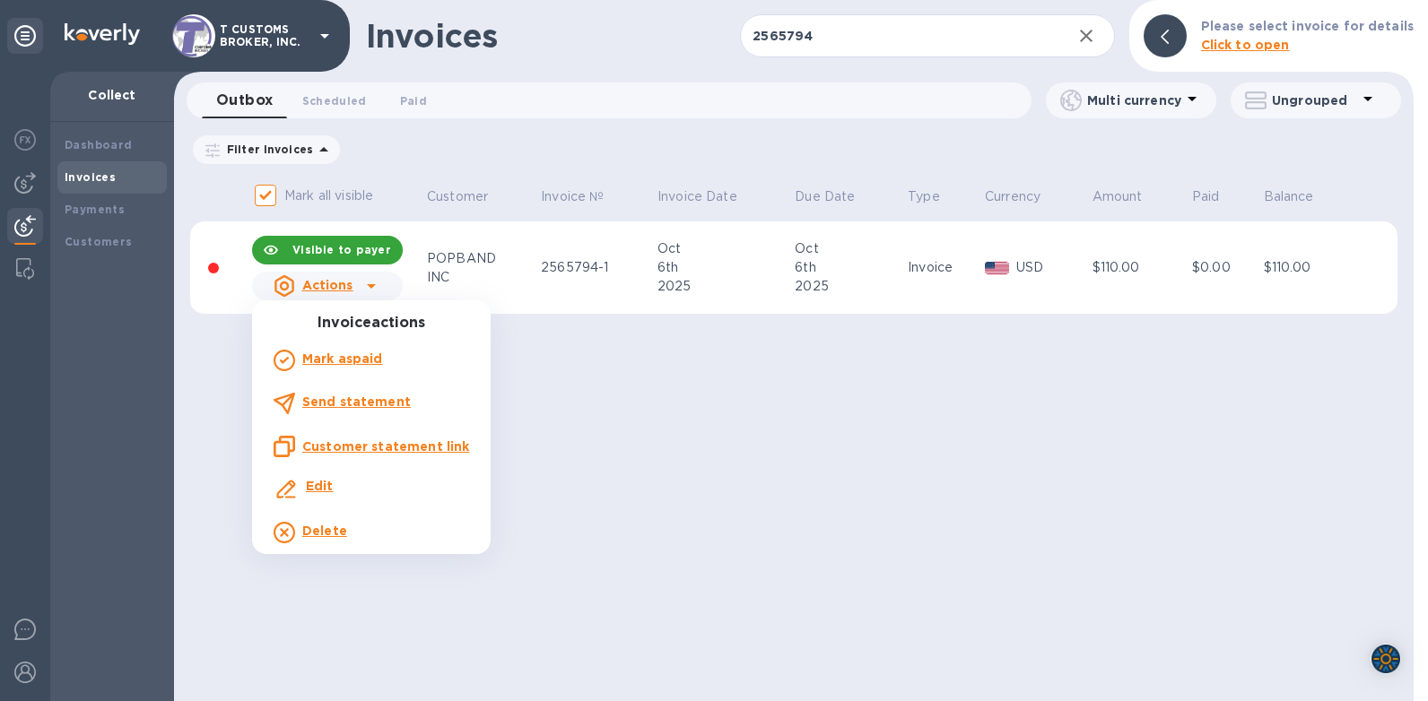
click at [332, 405] on b "Send statement" at bounding box center [356, 402] width 109 height 14
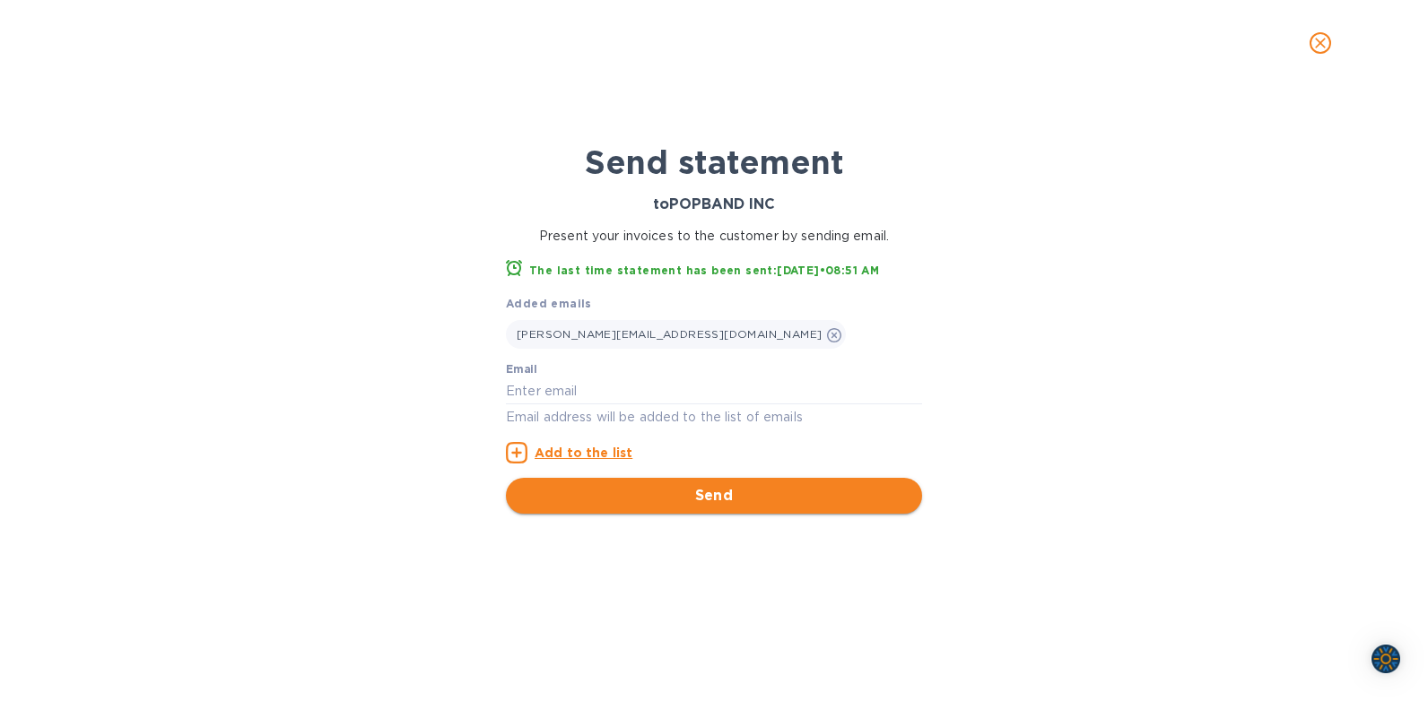
click at [709, 501] on span "Send" at bounding box center [713, 496] width 387 height 22
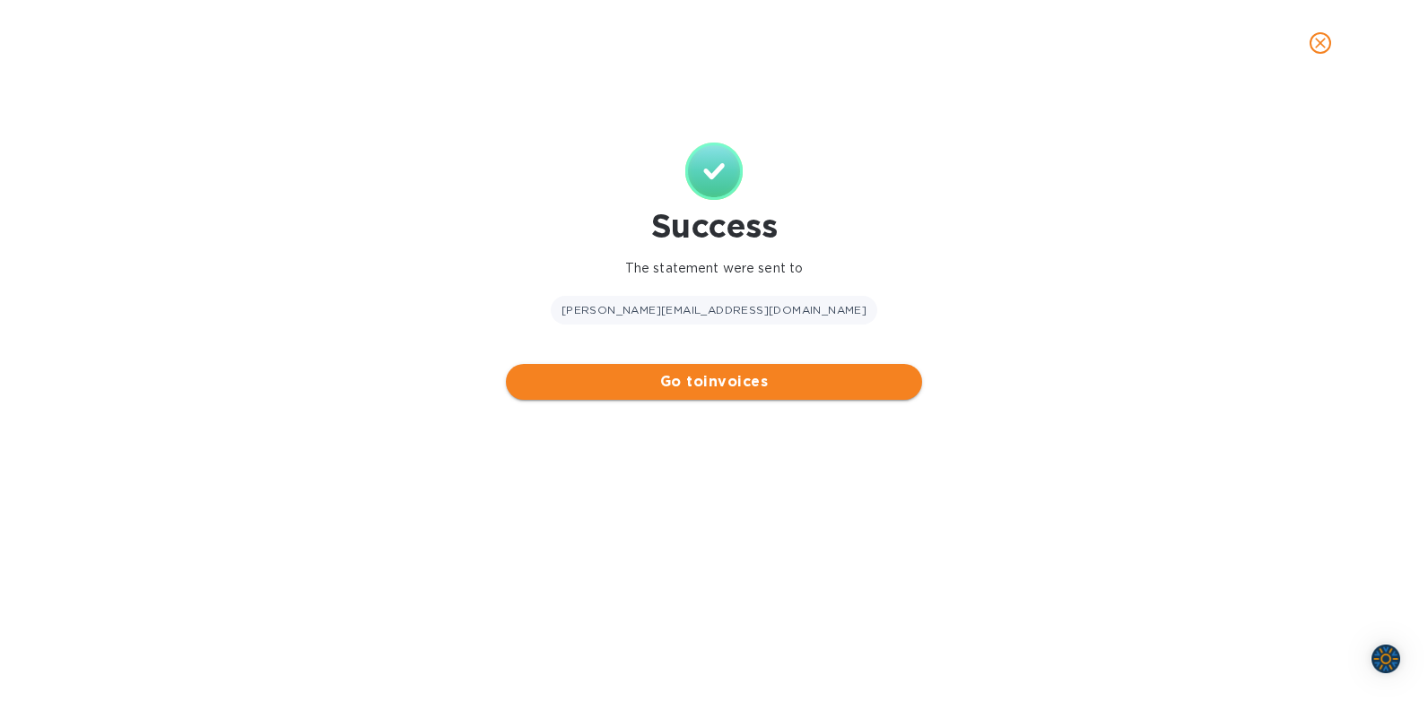
click at [718, 382] on span "Go to invoices" at bounding box center [713, 382] width 387 height 22
